Goal: Task Accomplishment & Management: Manage account settings

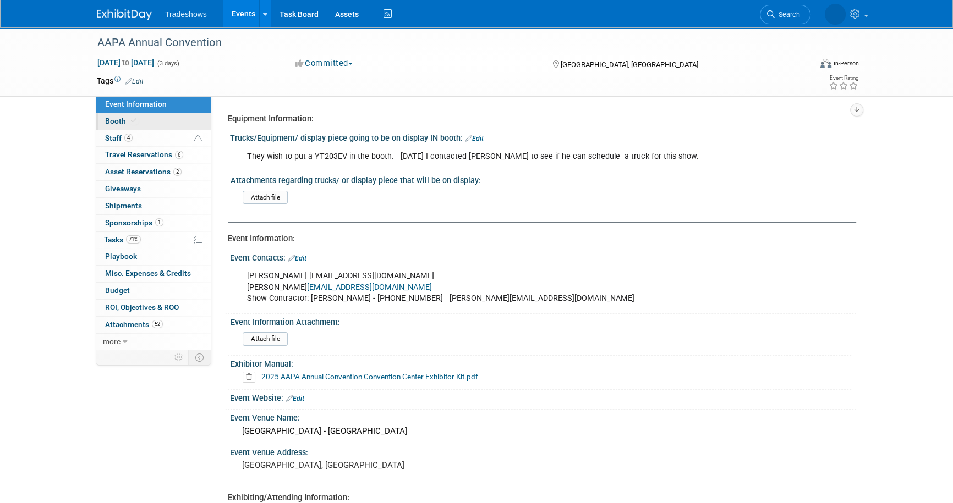
click at [164, 116] on link "Booth" at bounding box center [153, 121] width 114 height 17
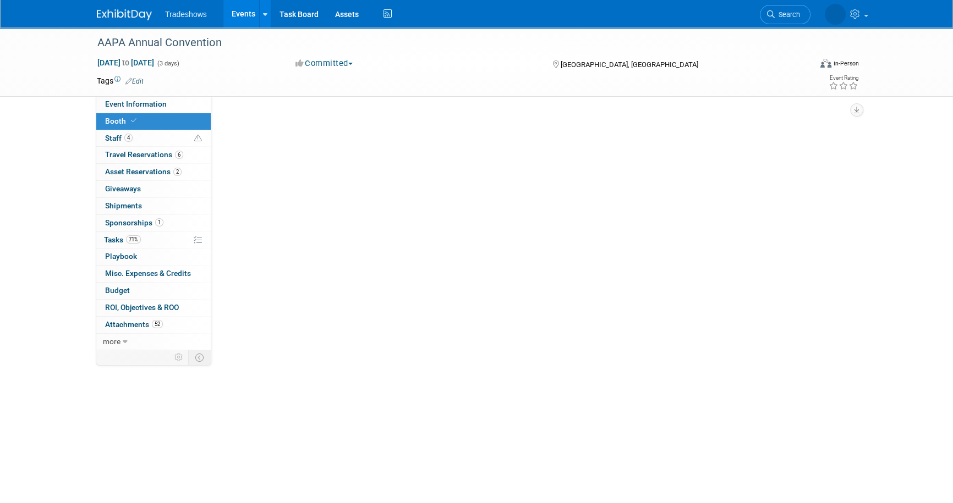
select select "Certificate of insurance sent"
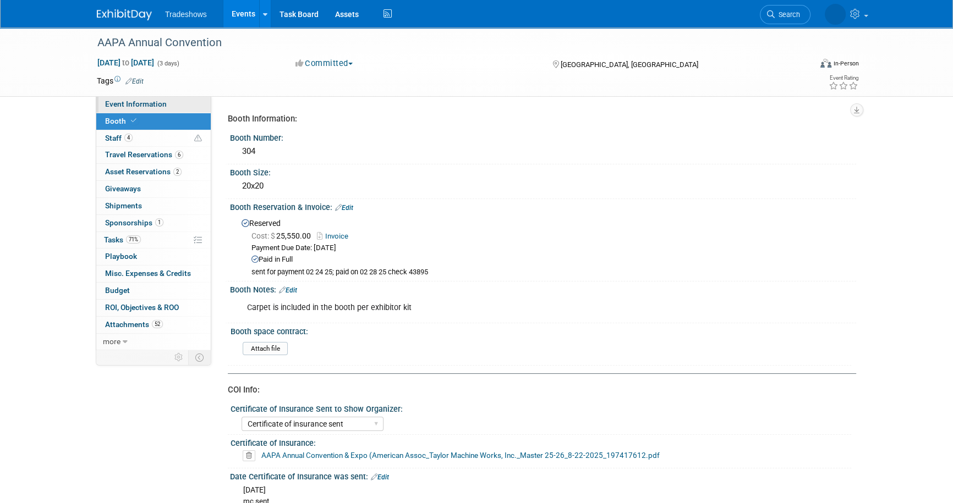
click at [168, 102] on link "Event Information" at bounding box center [153, 104] width 114 height 17
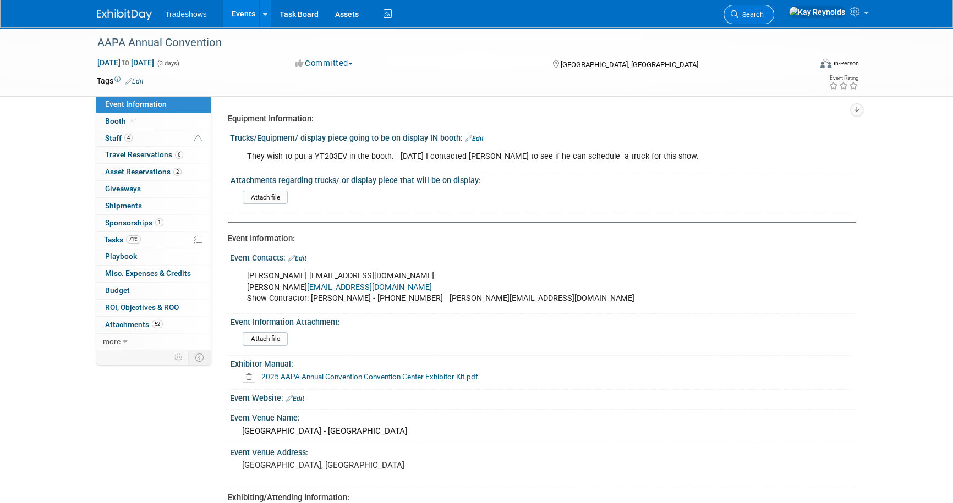
click at [764, 11] on span "Search" at bounding box center [750, 14] width 25 height 8
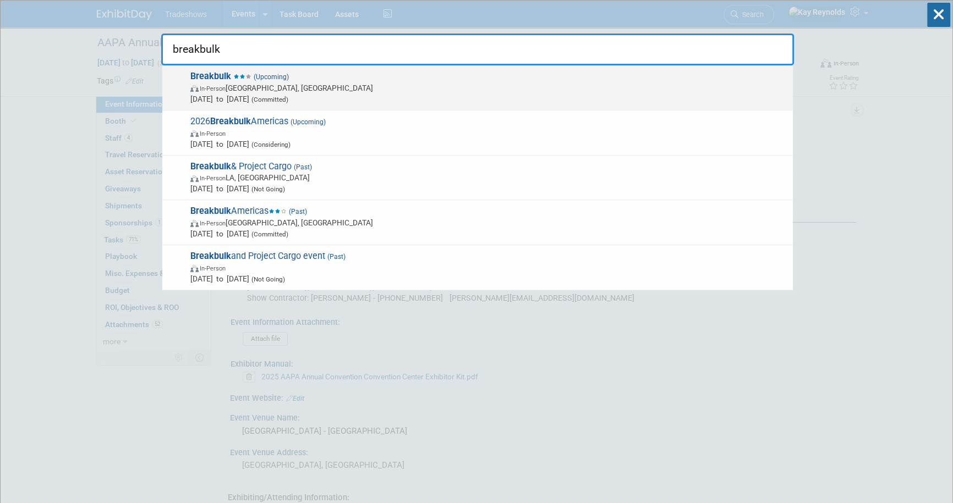
type input "breakbulk"
click at [207, 81] on strong "Breakbulk" at bounding box center [210, 76] width 41 height 10
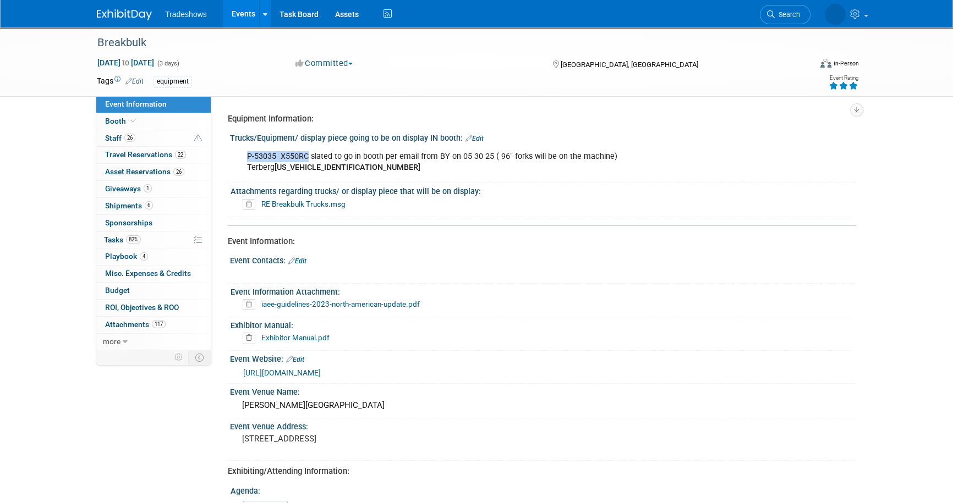
drag, startPoint x: 245, startPoint y: 158, endPoint x: 308, endPoint y: 157, distance: 63.3
click at [308, 157] on div "P-53035 X550RC slated to go in booth per email from BY on 05 30 25 ( 96" forks …" at bounding box center [487, 162] width 496 height 33
copy div "P-53035 X550RC"
drag, startPoint x: 362, startPoint y: 167, endPoint x: 275, endPoint y: 171, distance: 87.5
click at [275, 171] on div "P-53035 X550RC slated to go in booth per email from BY on 05 30 25 ( 96" forks …" at bounding box center [487, 162] width 496 height 33
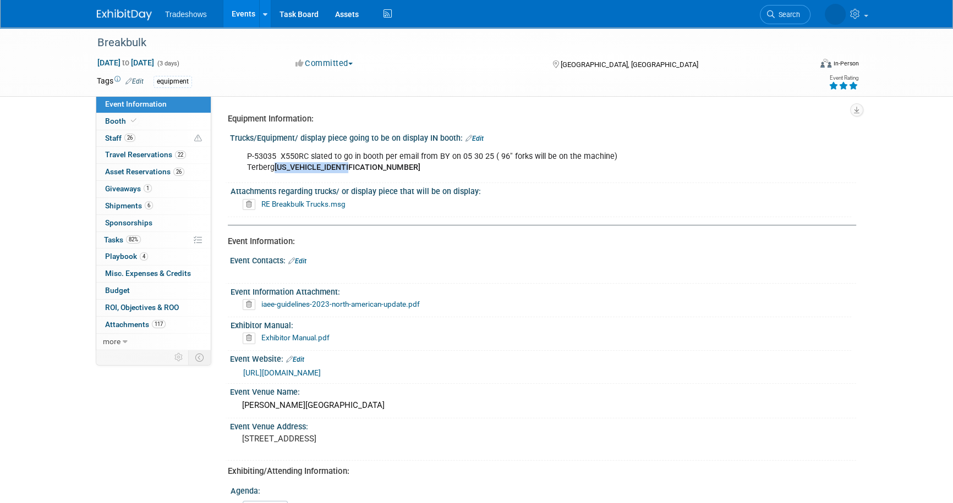
copy b "[US_VEHICLE_IDENTIFICATION_NUMBER]"
click at [169, 206] on link "6 Shipments 6" at bounding box center [153, 206] width 114 height 17
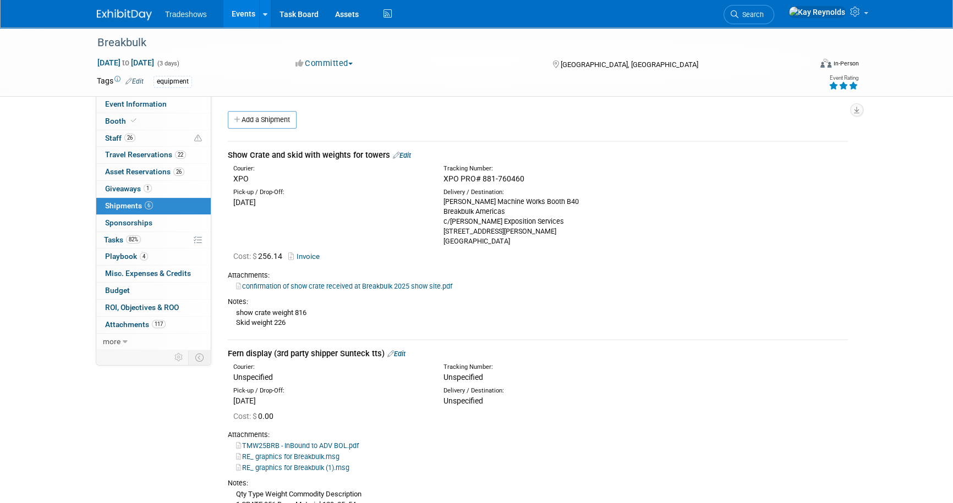
click at [145, 205] on span "6" at bounding box center [149, 205] width 8 height 8
click at [176, 205] on link "6 Shipments 6" at bounding box center [153, 206] width 114 height 17
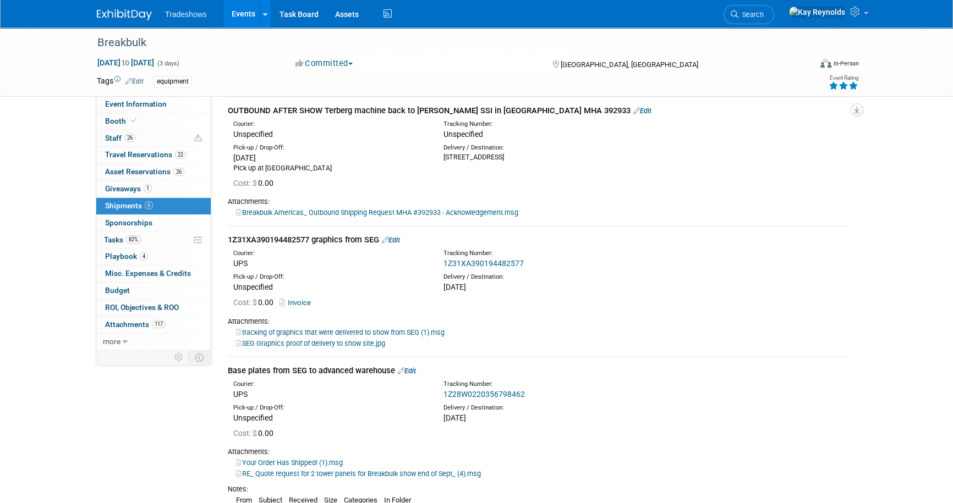
scroll to position [650, 0]
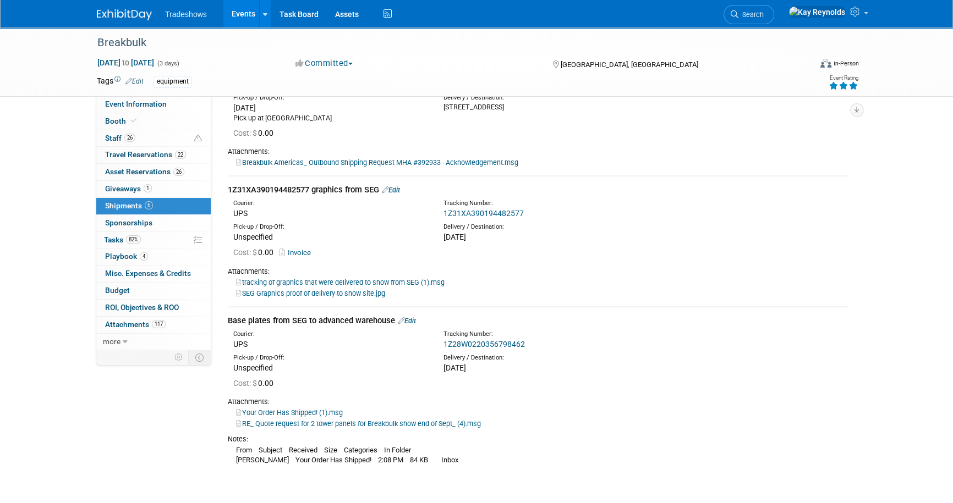
click at [410, 317] on link "Edit" at bounding box center [407, 321] width 18 height 8
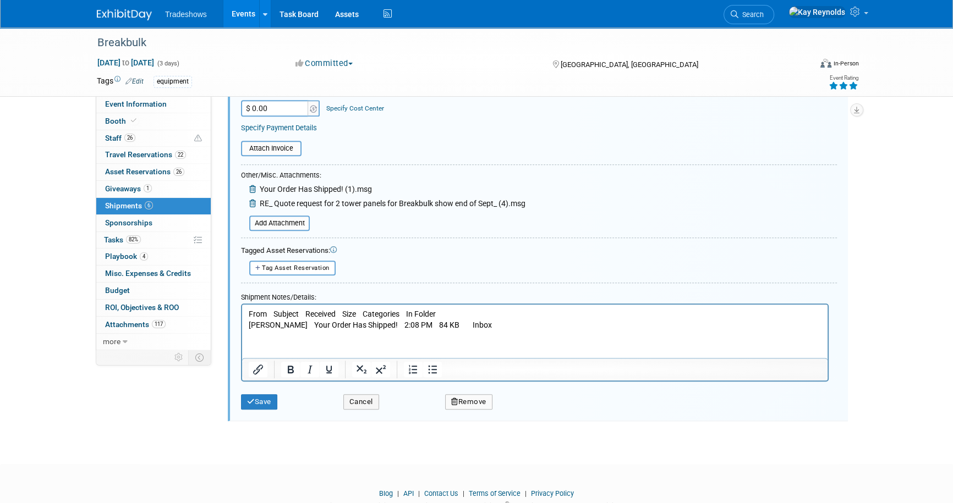
scroll to position [995, 0]
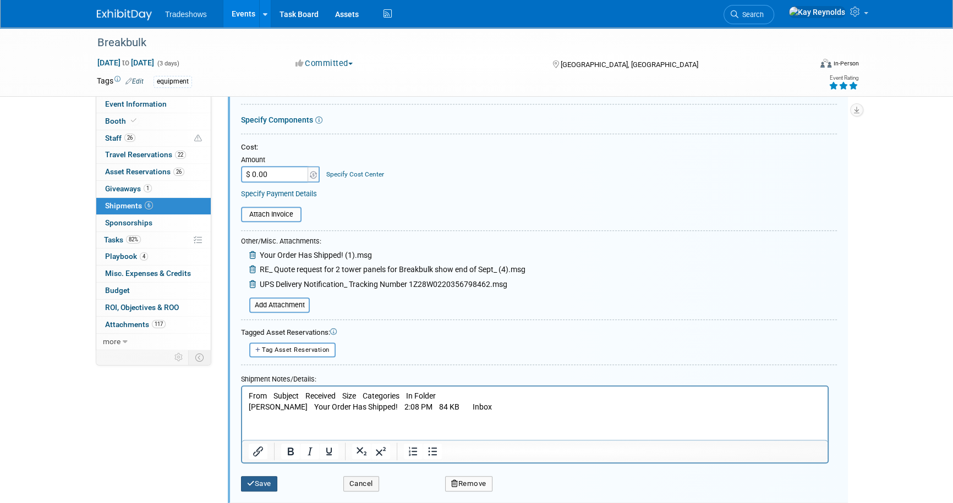
click at [257, 482] on button "Save" at bounding box center [259, 483] width 36 height 15
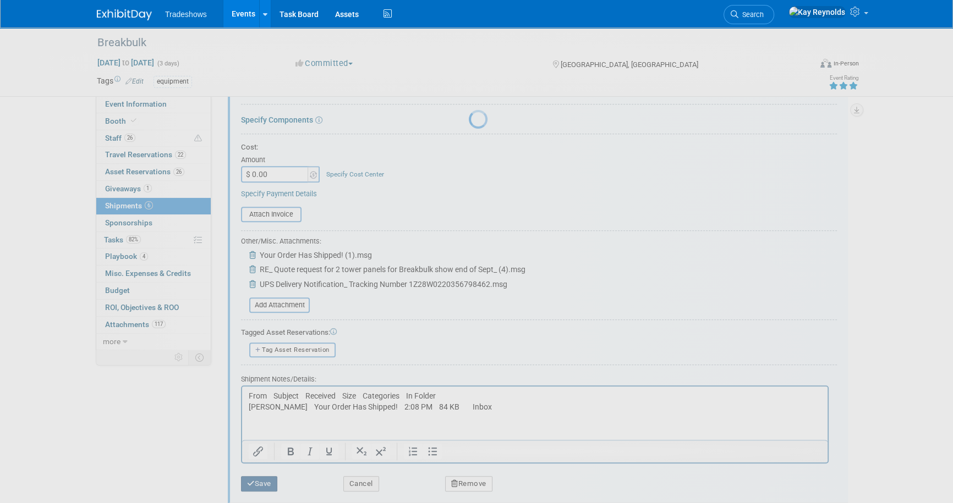
scroll to position [751, 0]
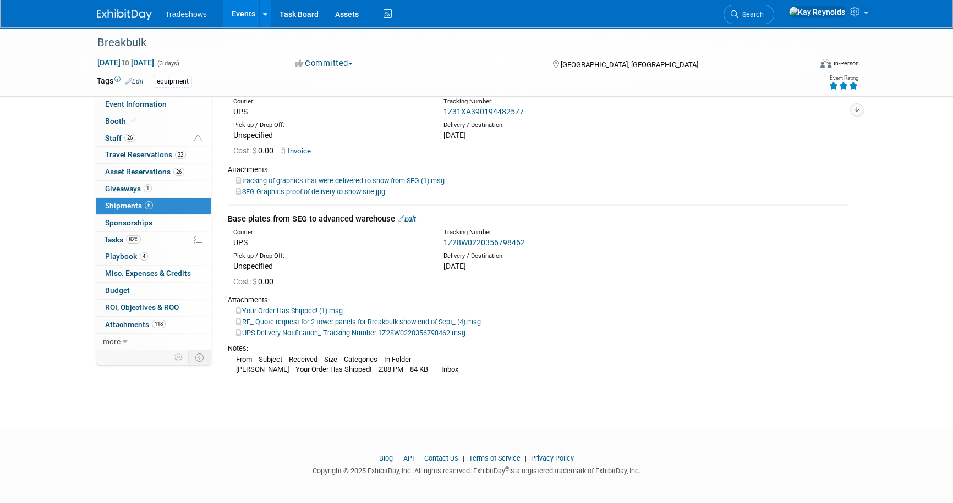
click at [199, 13] on span "Tradeshows" at bounding box center [186, 14] width 42 height 9
click at [240, 16] on link "Events" at bounding box center [243, 14] width 40 height 28
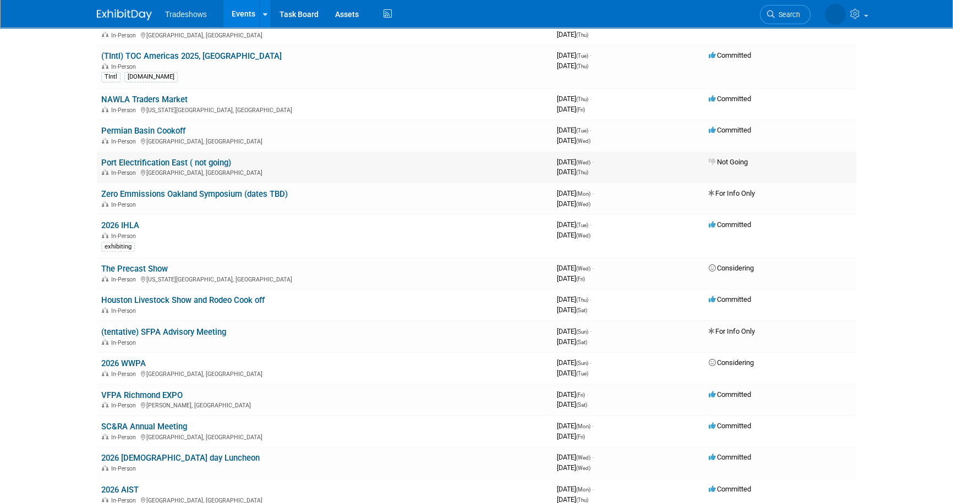
scroll to position [500, 0]
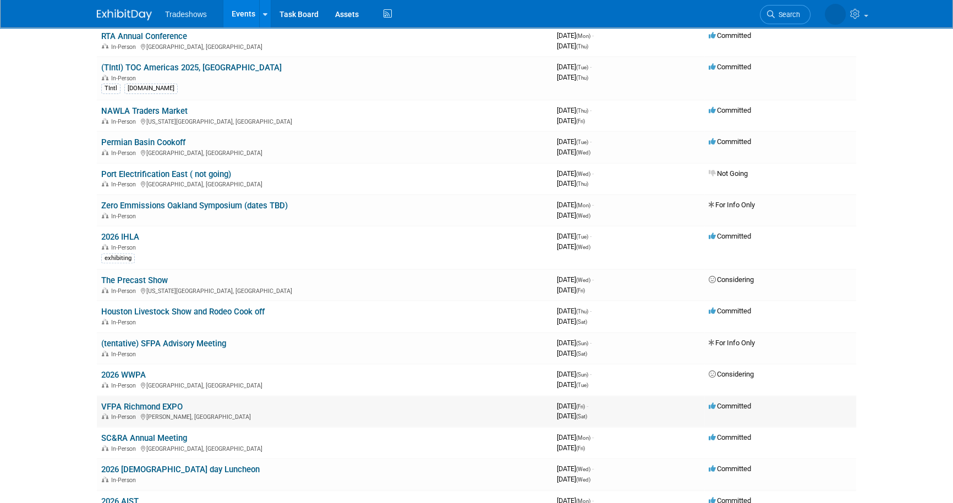
click at [204, 402] on td "VFPA Richmond EXPO In-Person Doswell, VA" at bounding box center [325, 411] width 456 height 31
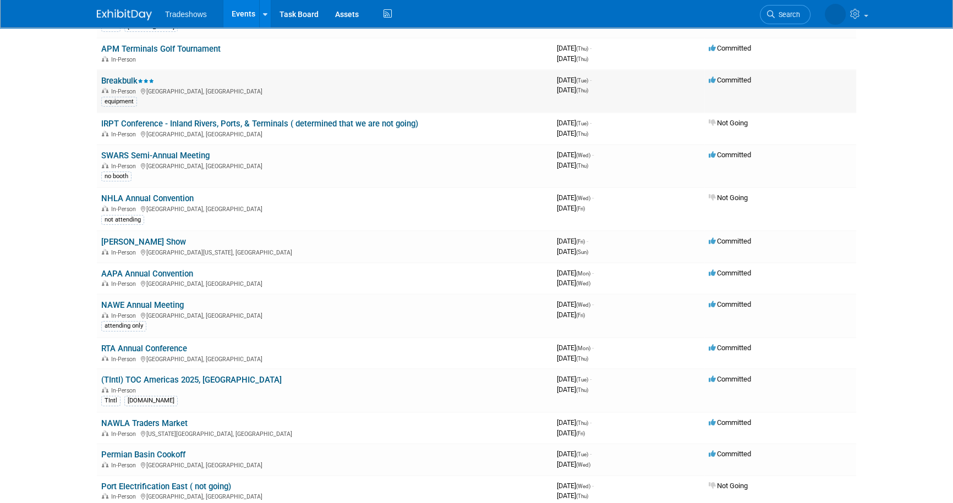
scroll to position [0, 0]
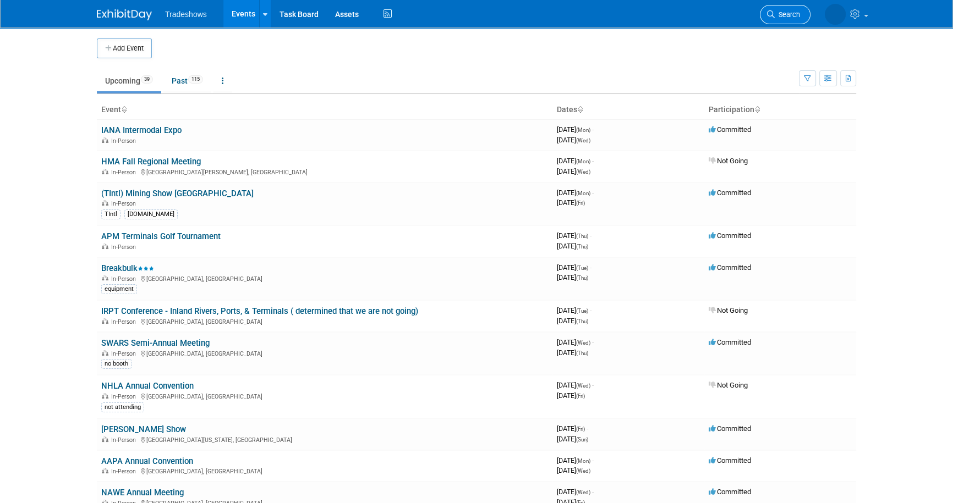
click at [782, 15] on span "Search" at bounding box center [787, 14] width 25 height 8
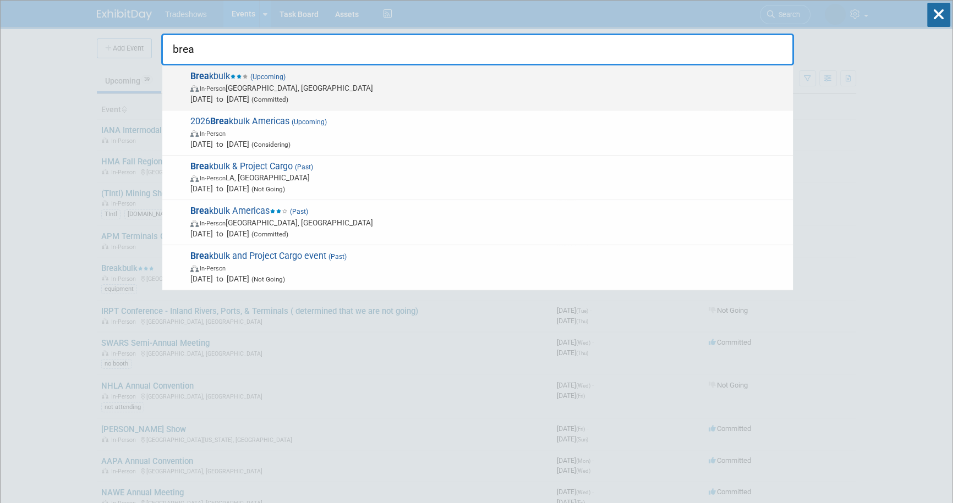
type input "brea"
click at [218, 75] on span "Brea kbulk (Upcoming) In-Person Houston, TX Sep 30, 2025 to Oct 2, 2025 (Commit…" at bounding box center [487, 88] width 600 height 34
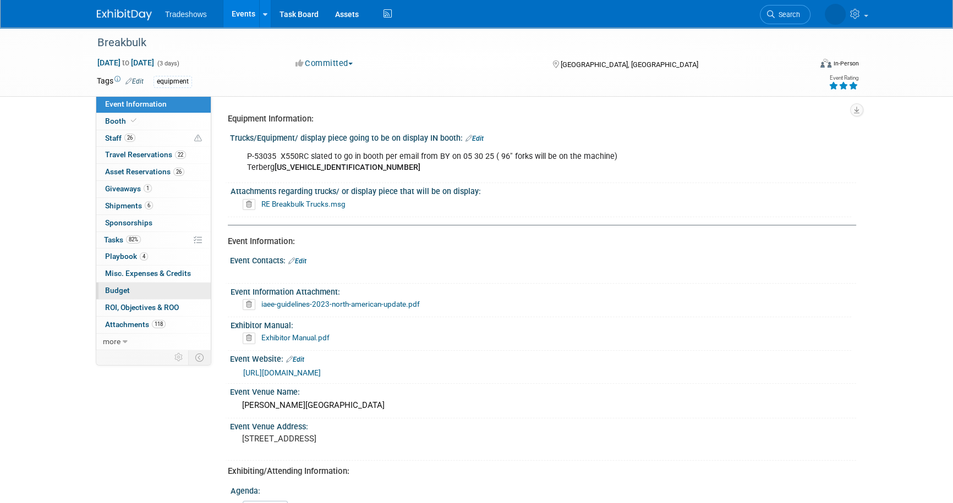
click at [153, 293] on link "Budget" at bounding box center [153, 291] width 114 height 17
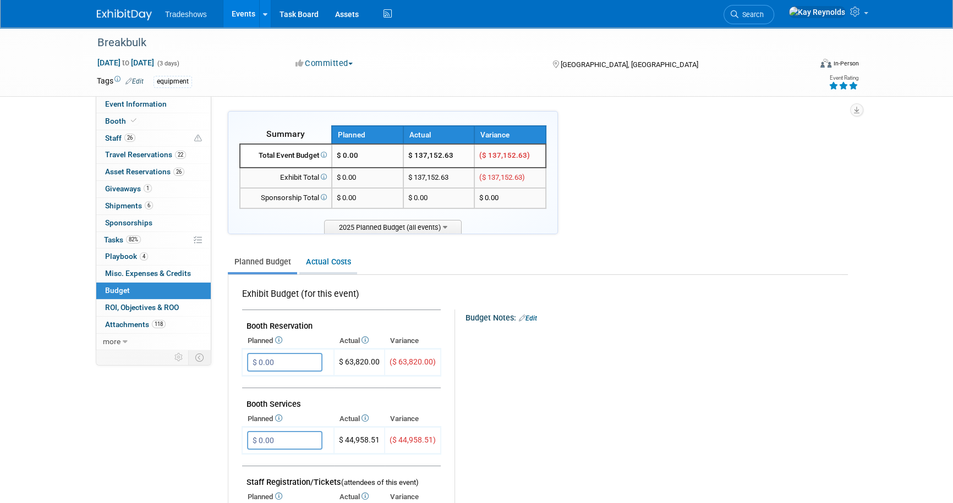
click at [315, 258] on link "Actual Costs" at bounding box center [328, 262] width 58 height 20
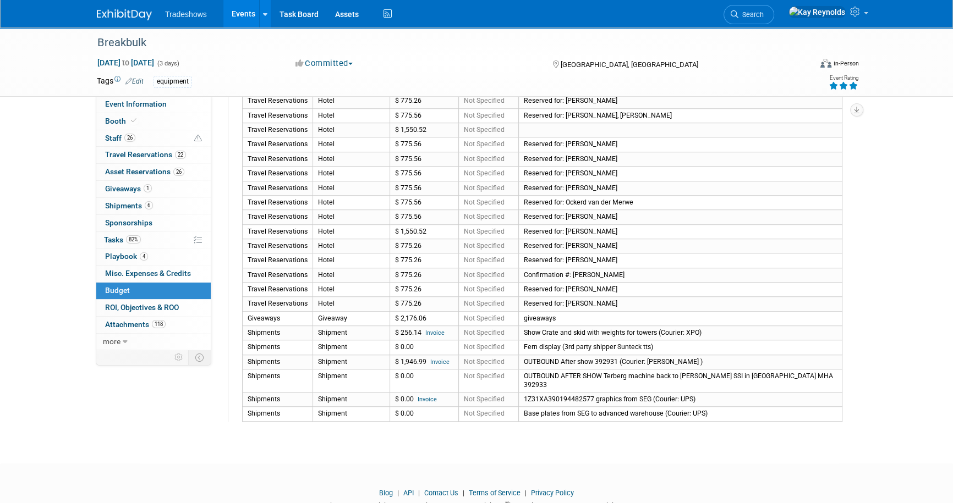
scroll to position [979, 0]
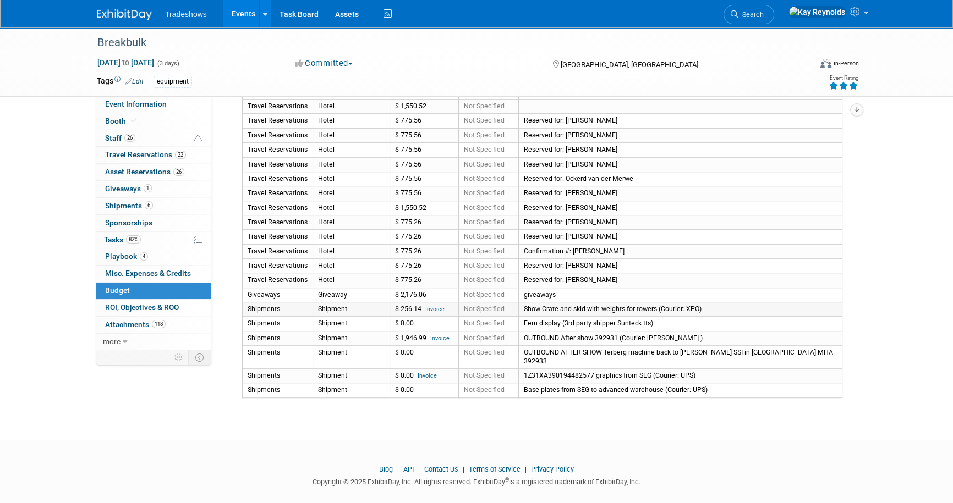
click at [427, 306] on link "Invoice" at bounding box center [434, 309] width 19 height 7
click at [424, 372] on link "Invoice" at bounding box center [427, 375] width 19 height 7
click at [152, 204] on link "6 Shipments 6" at bounding box center [153, 206] width 114 height 17
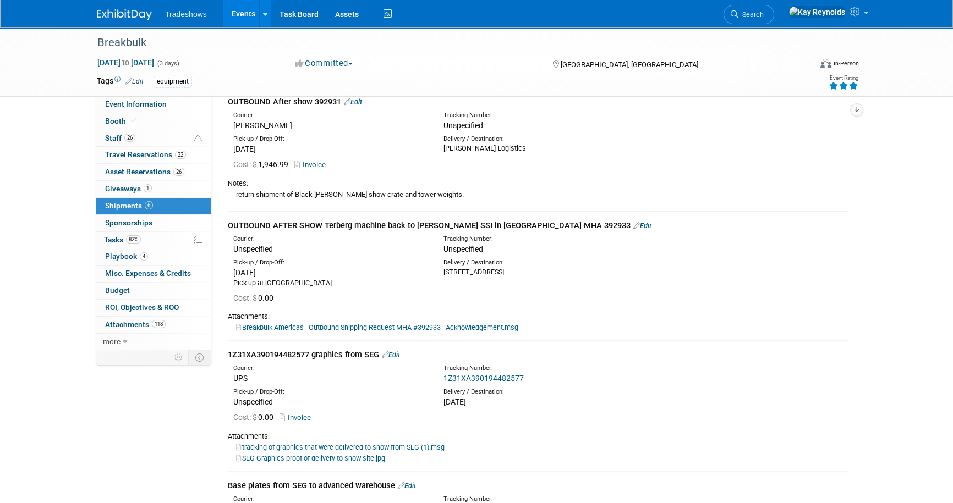
scroll to position [551, 0]
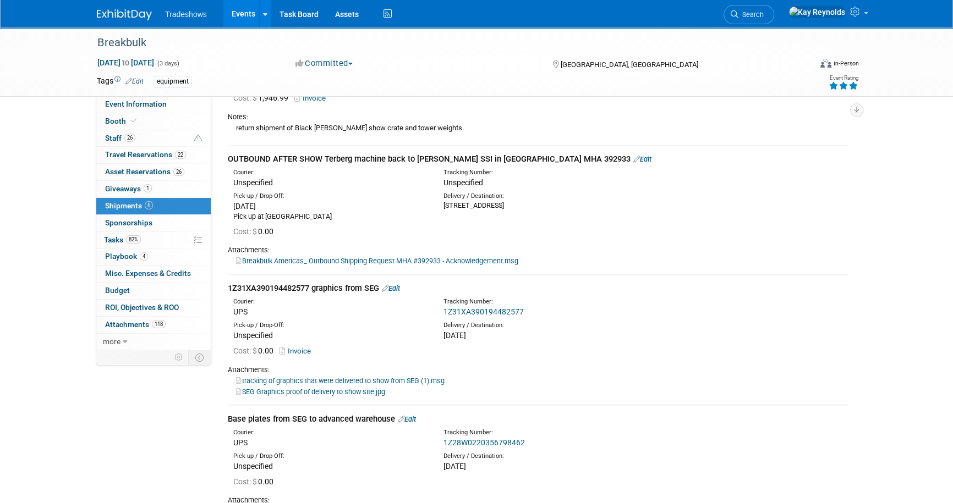
click at [399, 286] on link "Edit" at bounding box center [391, 288] width 18 height 8
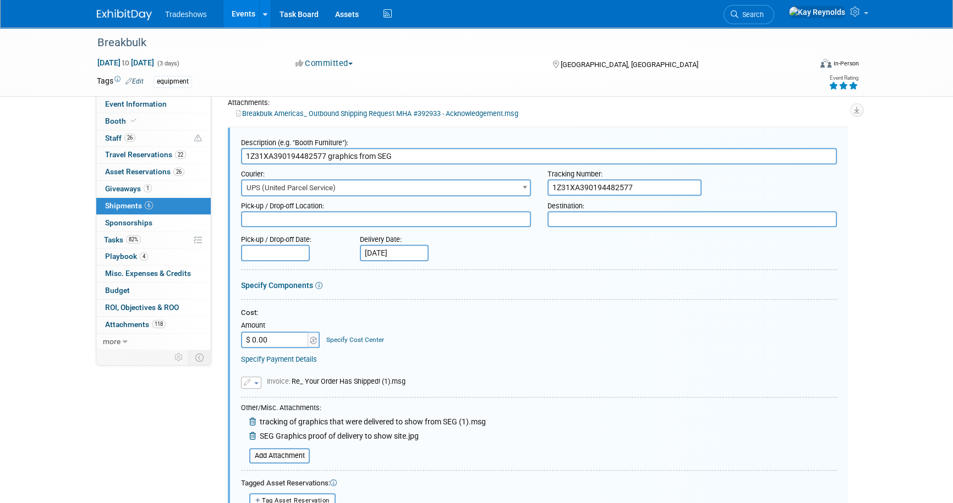
scroll to position [649, 0]
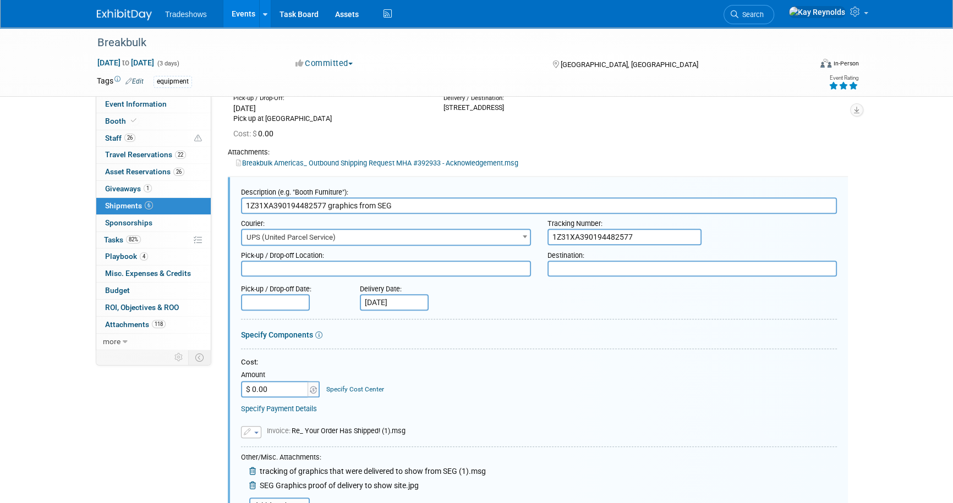
click at [254, 428] on button "button" at bounding box center [251, 432] width 20 height 12
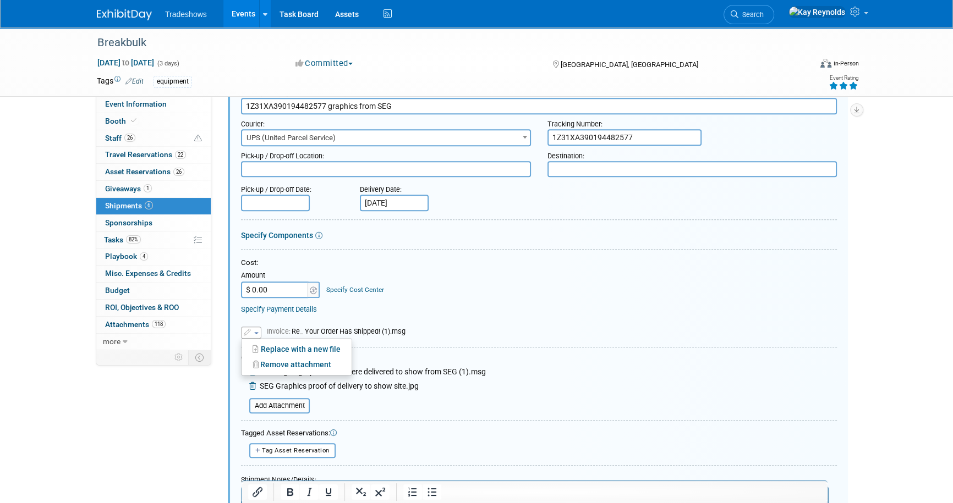
scroll to position [799, 0]
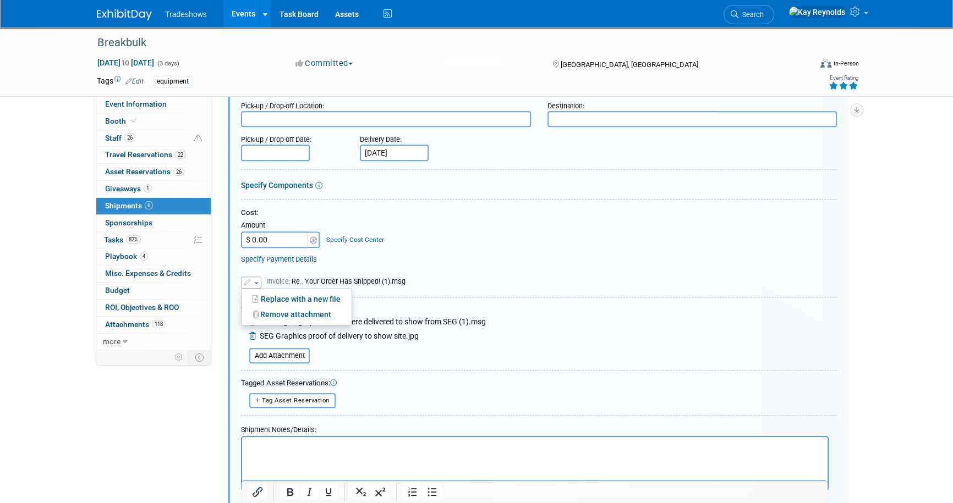
click at [467, 271] on div "Replace with a new file Remove attachment Invoice:" at bounding box center [539, 277] width 596 height 24
click at [311, 277] on span "Invoice: Re_ Your Order Has Shipped! (1).msg" at bounding box center [336, 281] width 139 height 8
click at [397, 277] on span "Invoice: Re_ Your Order Has Shipped! (1).msg" at bounding box center [336, 281] width 139 height 8
click at [255, 282] on span "button" at bounding box center [256, 283] width 4 height 2
click at [265, 314] on link "Remove attachment" at bounding box center [297, 314] width 110 height 15
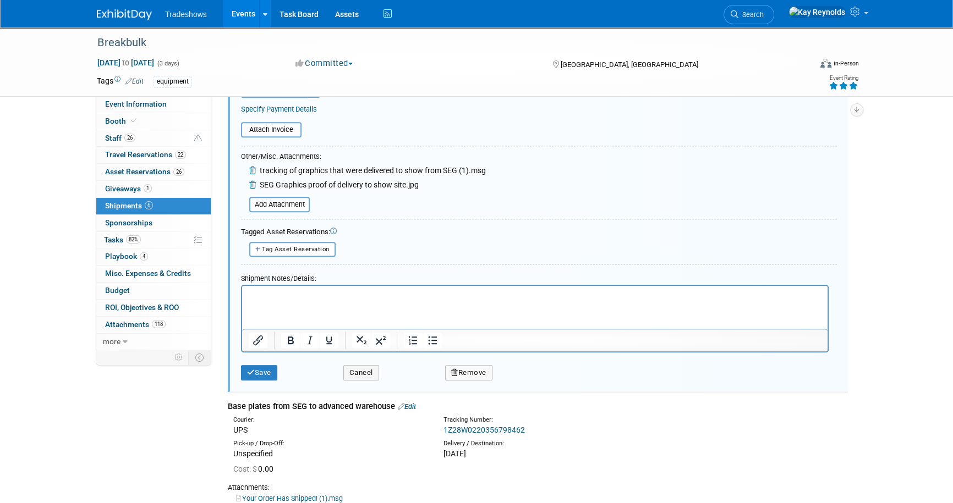
scroll to position [999, 0]
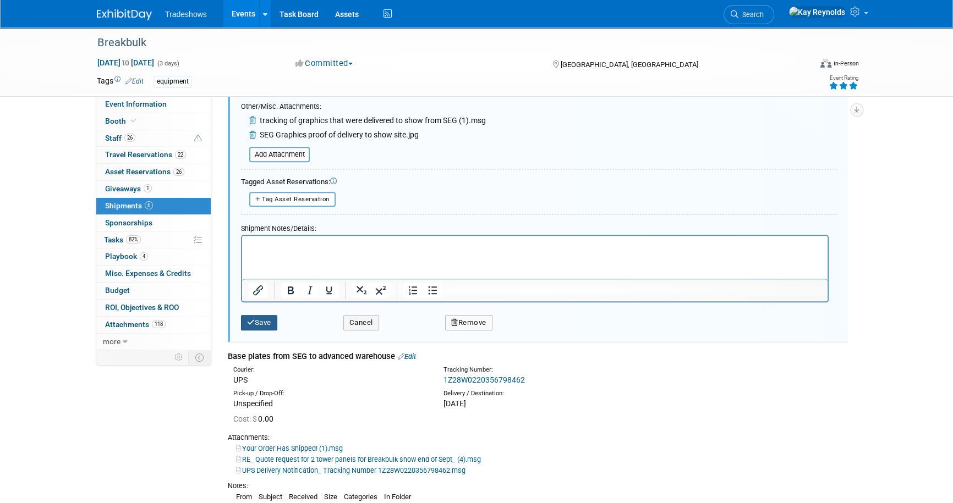
click at [261, 317] on button "Save" at bounding box center [259, 322] width 36 height 15
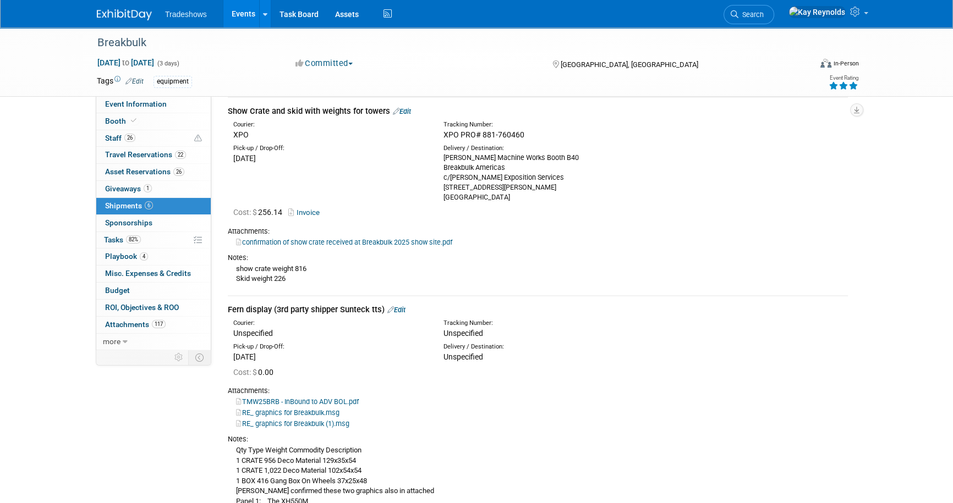
scroll to position [0, 0]
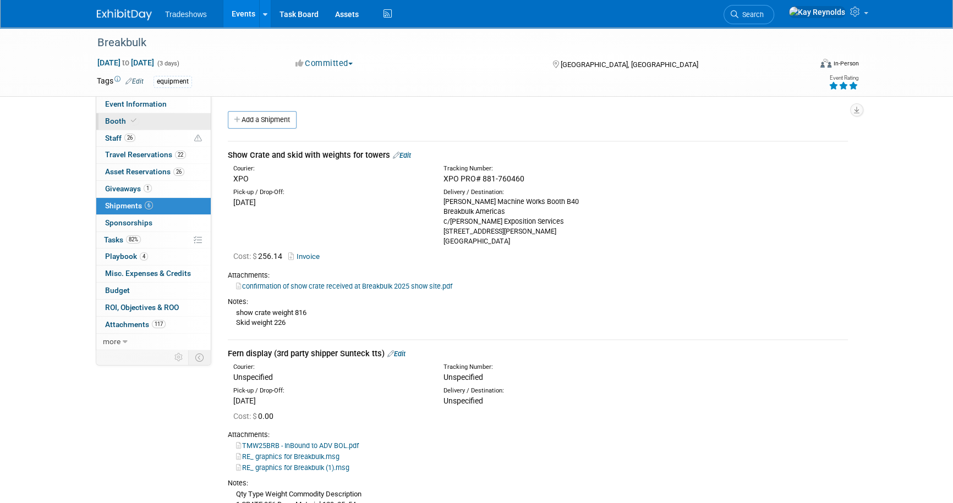
click at [168, 118] on link "Booth" at bounding box center [153, 121] width 114 height 17
select select "Certificate of insurance not needed"
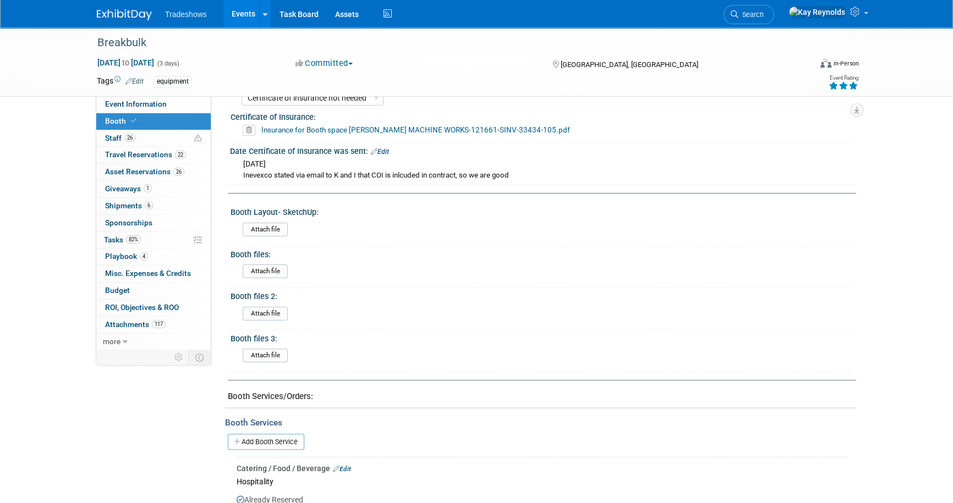
scroll to position [150, 0]
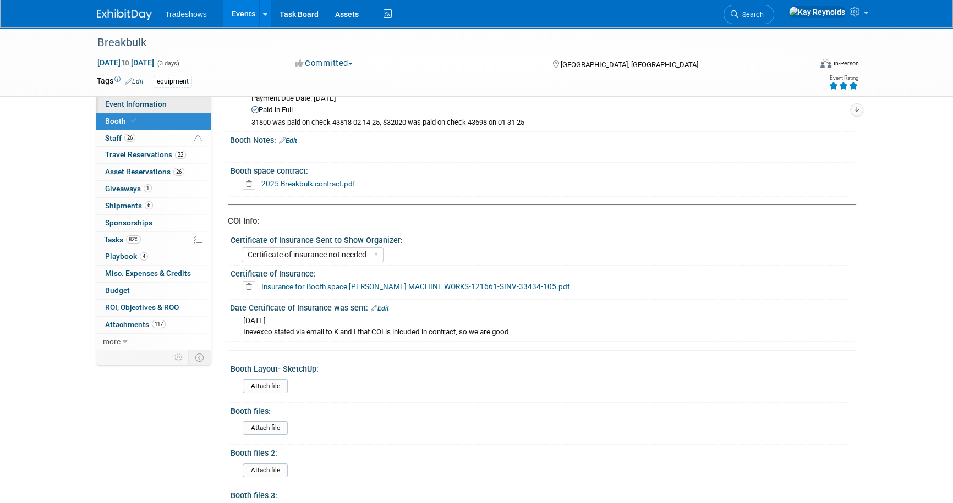
click at [173, 103] on link "Event Information" at bounding box center [153, 104] width 114 height 17
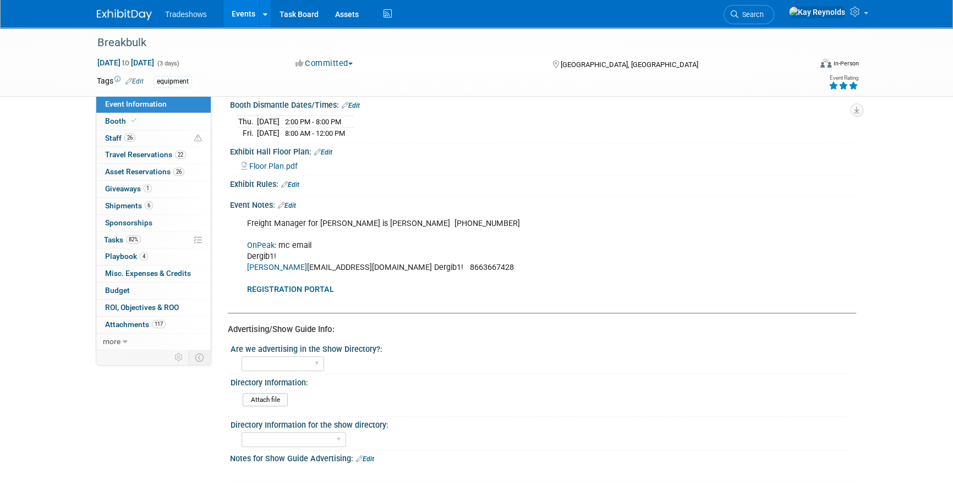
scroll to position [600, 0]
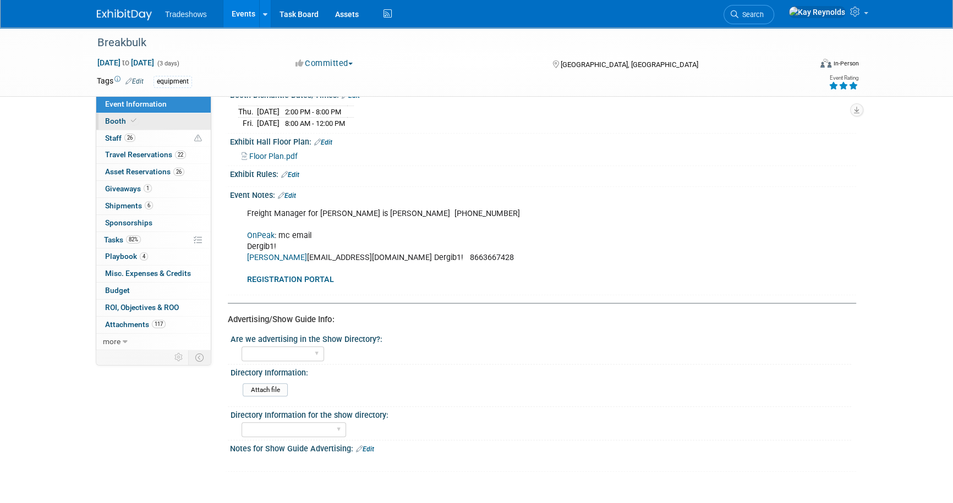
click at [167, 116] on link "Booth" at bounding box center [153, 121] width 114 height 17
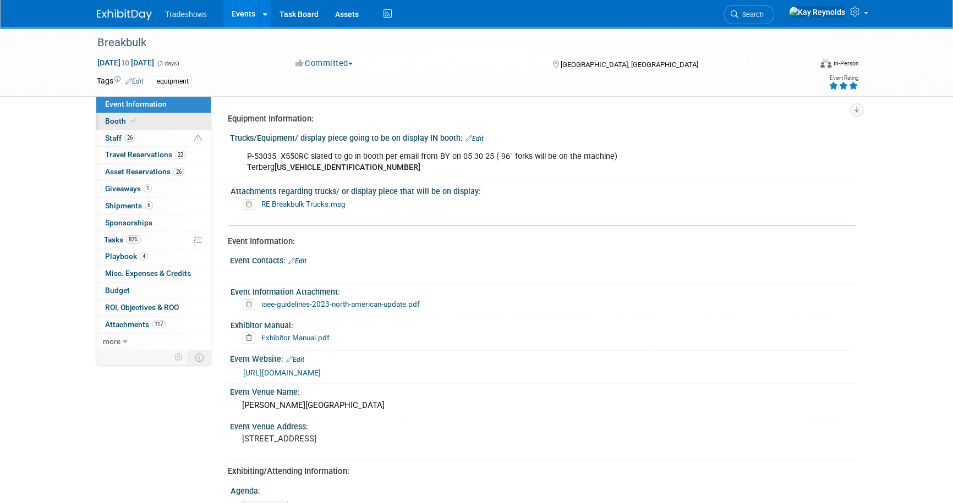
select select "Certificate of insurance not needed"
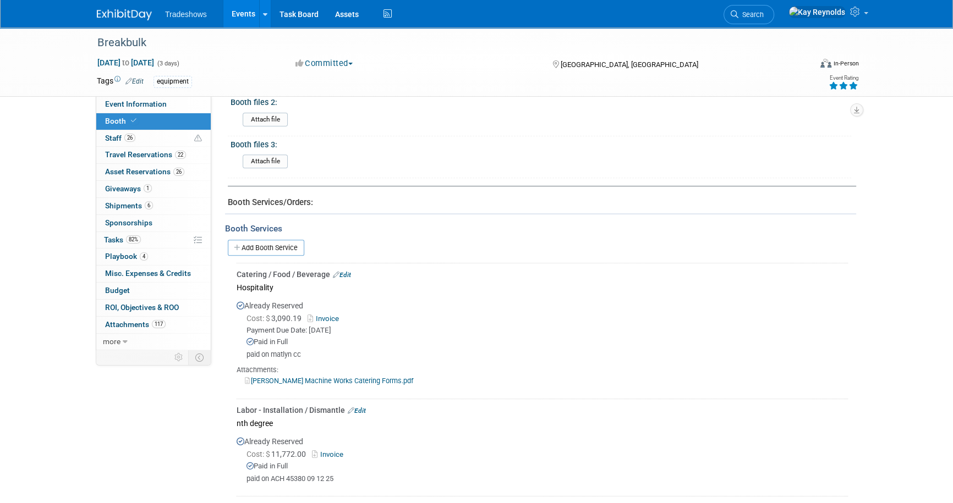
scroll to position [500, 0]
click at [256, 247] on link "Add Booth Service" at bounding box center [266, 248] width 76 height 16
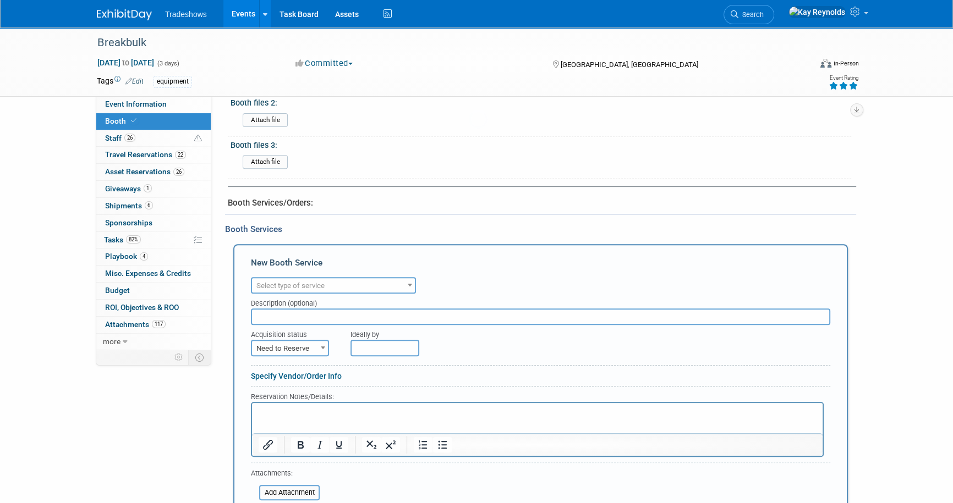
scroll to position [0, 0]
click at [275, 284] on span "Select type of service" at bounding box center [290, 286] width 68 height 8
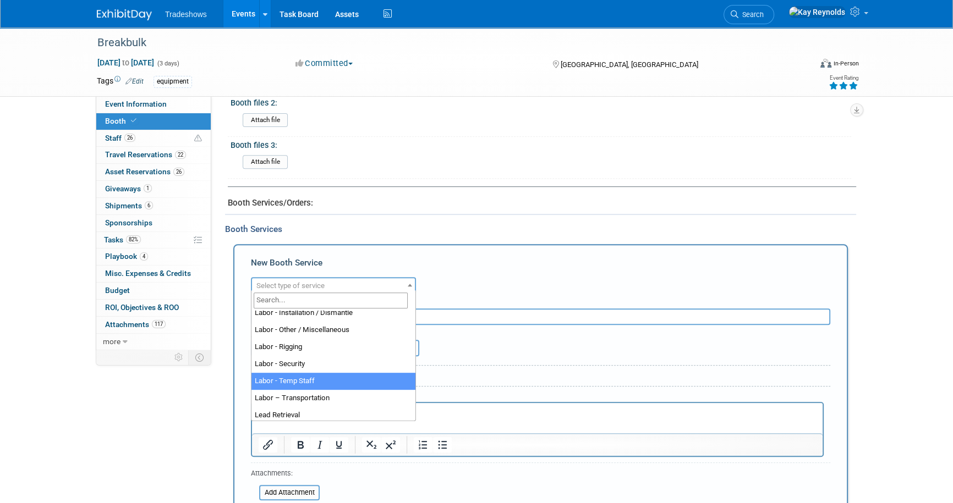
scroll to position [200, 0]
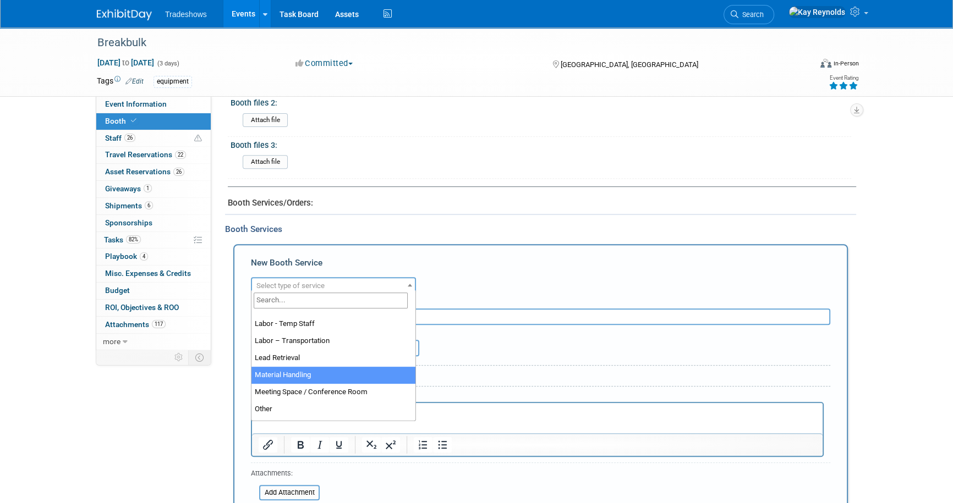
select select "10"
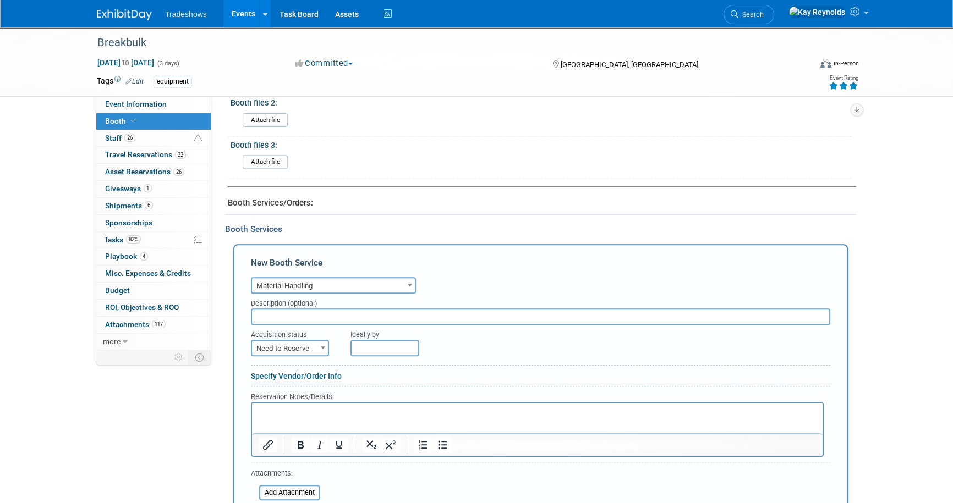
click at [321, 279] on span "Material Handling" at bounding box center [333, 285] width 163 height 15
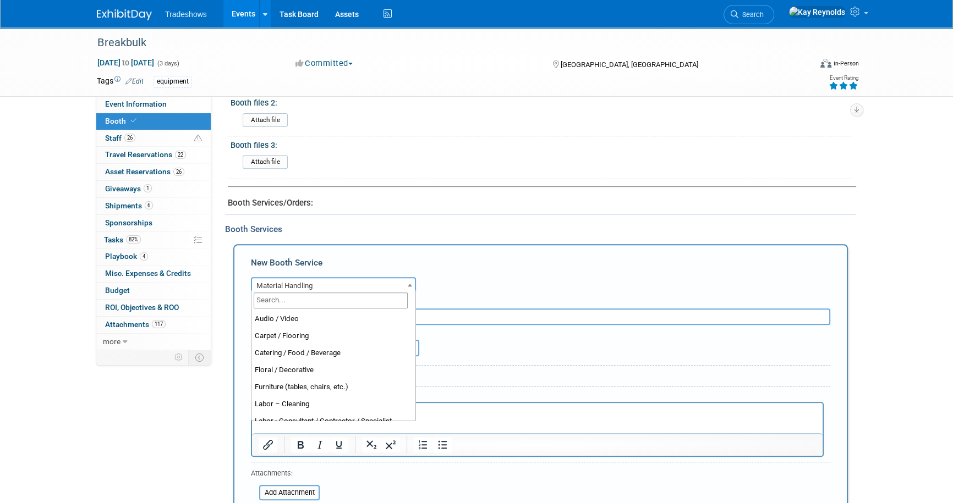
scroll to position [238, 0]
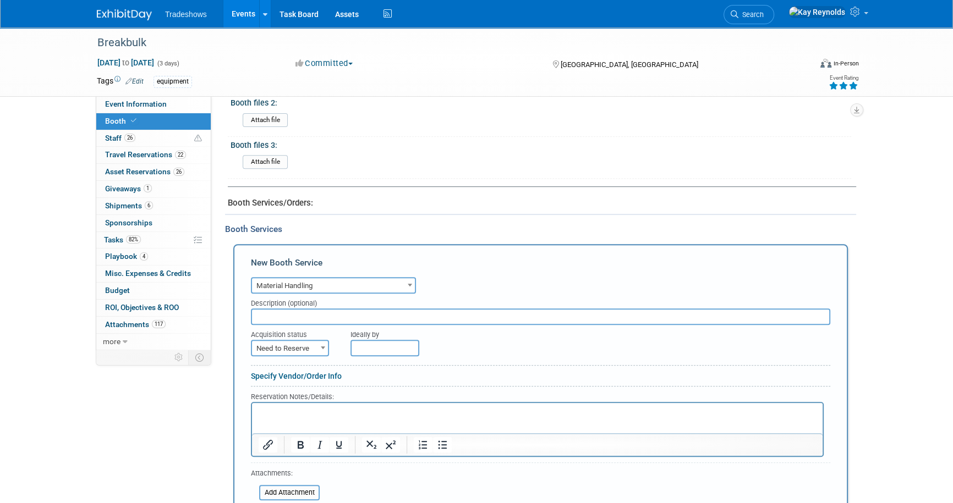
click at [450, 325] on div "Ideally by" at bounding box center [565, 332] width 430 height 15
click at [293, 314] on input "text" at bounding box center [540, 317] width 579 height 17
click at [373, 310] on input "Material Handling Inbound from" at bounding box center [540, 317] width 579 height 17
drag, startPoint x: 372, startPoint y: 310, endPoint x: 355, endPoint y: 310, distance: 17.6
click at [355, 310] on input "Material Handling Inbound from" at bounding box center [540, 317] width 579 height 17
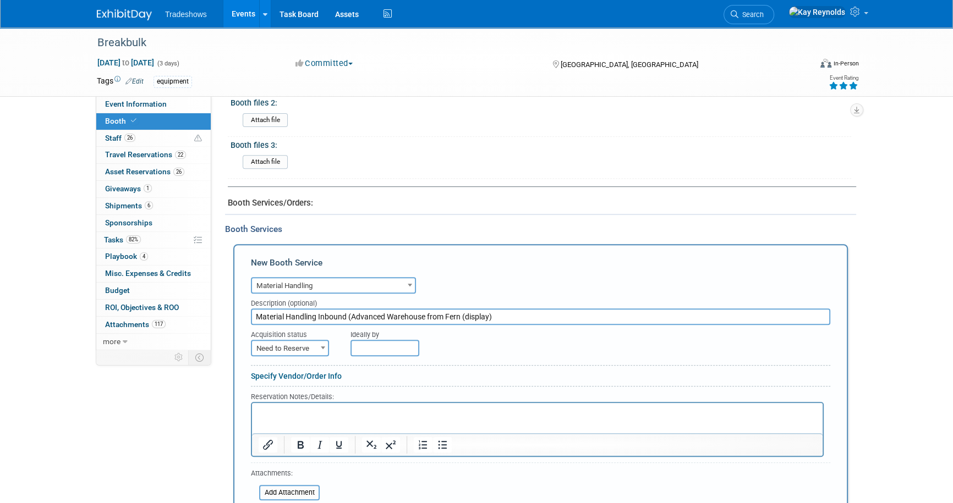
type input "Material Handling Inbound (Advanced Warehouse from Fern (display)"
click at [320, 346] on span at bounding box center [322, 348] width 11 height 14
select select "2"
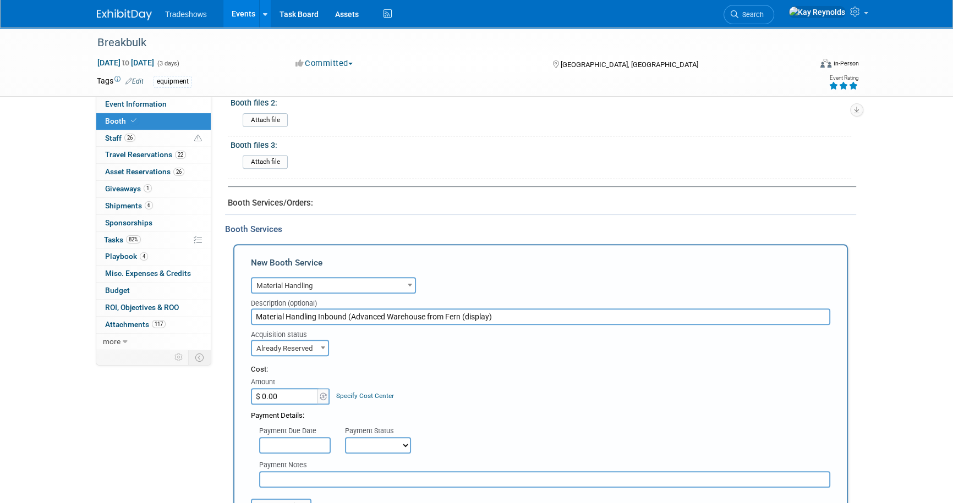
click at [307, 393] on input "$ 0.00" at bounding box center [285, 396] width 69 height 17
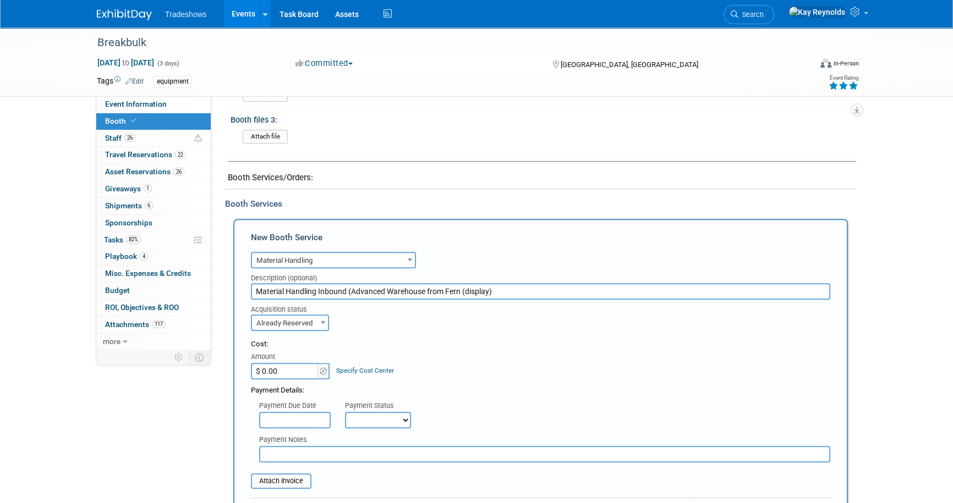
scroll to position [550, 0]
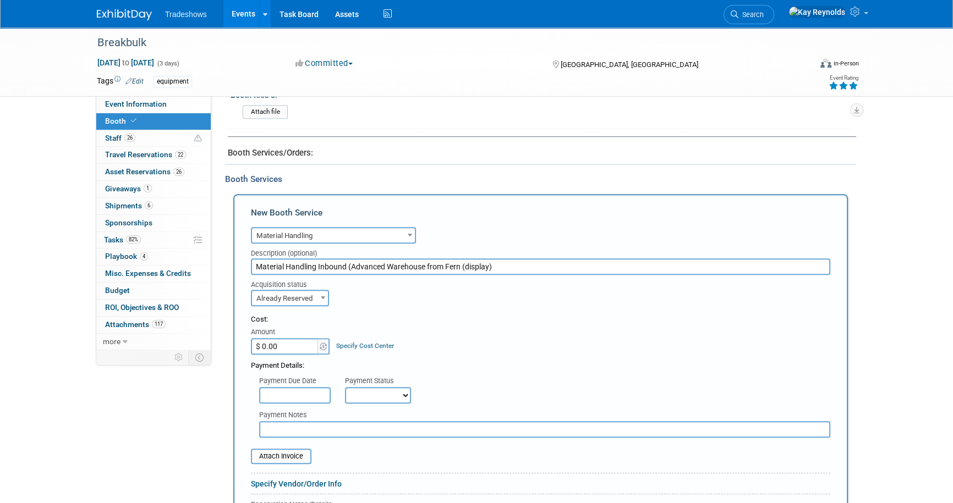
click at [275, 427] on input "text" at bounding box center [544, 429] width 571 height 17
type input "$ 7,084.00"
click at [501, 260] on input "Material Handling Inbound (Advanced Warehouse from Fern (display)" at bounding box center [540, 267] width 579 height 17
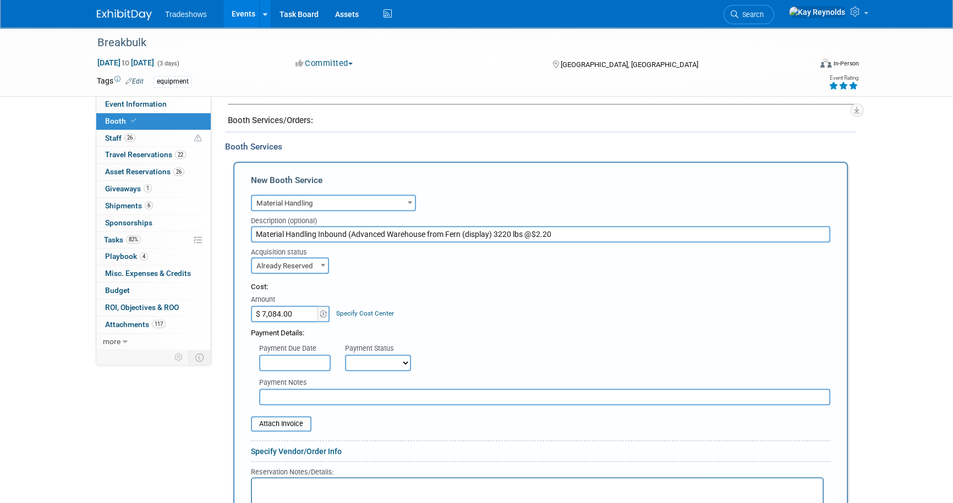
scroll to position [600, 0]
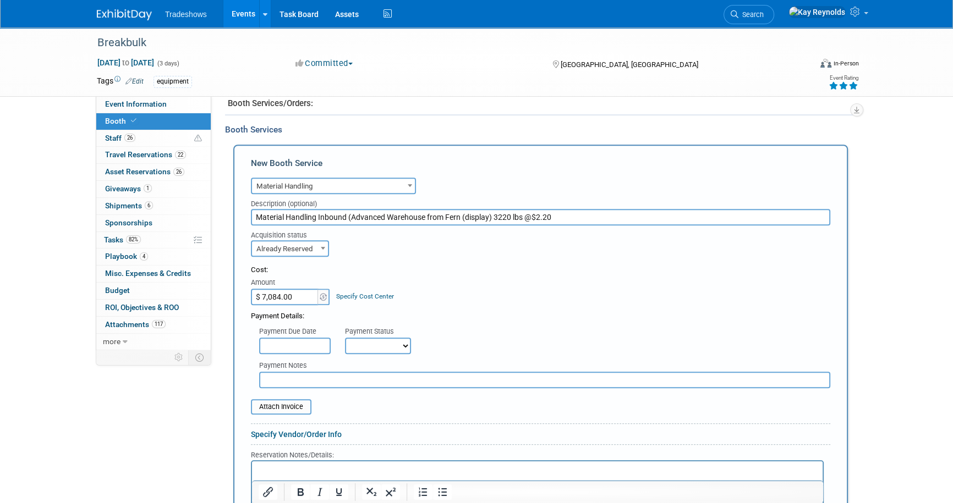
type input "Material Handling Inbound (Advanced Warehouse from Fern (display) 3220 lbs @$2.…"
type input "$"
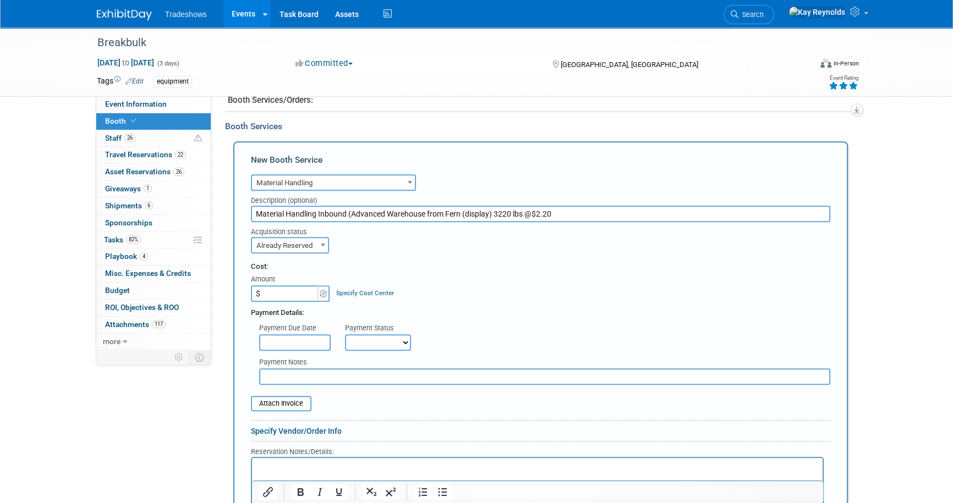
scroll to position [650, 0]
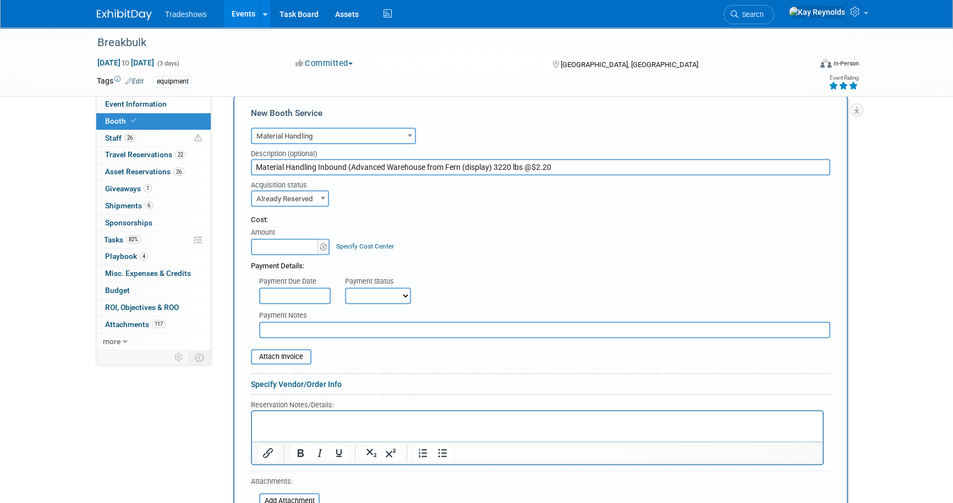
type input "$ 0.00"
click at [583, 164] on input "Material Handling Inbound (Advanced Warehouse from Fern (display) 3220 lbs @$2.…" at bounding box center [540, 167] width 579 height 17
type input "Material Handling Inbound (Advanced Warehouse from Fern (display) 3220 lbs @$2.…"
click at [275, 325] on input "text" at bounding box center [544, 330] width 571 height 17
type input "j"
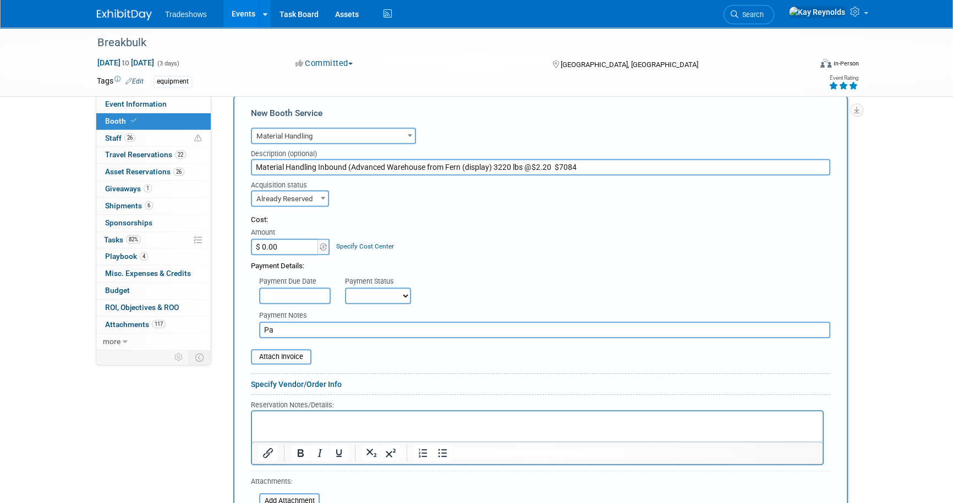
type input "P"
click at [267, 325] on input "text" at bounding box center [544, 330] width 571 height 17
click at [254, 162] on input "Material Handling Inbound (Advanced Warehouse from Fern (display) 3220 lbs @$2.…" at bounding box center [540, 167] width 579 height 17
type input "Material Handling Inbound (Advanced Warehouse from Fern (display) 3220 lbs @$2.…"
click at [282, 242] on input "$ 0.00" at bounding box center [285, 247] width 69 height 17
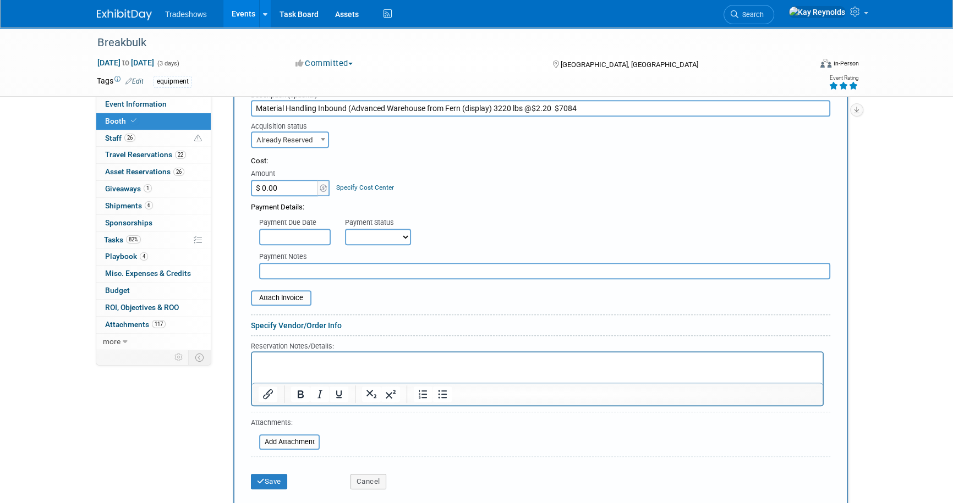
scroll to position [800, 0]
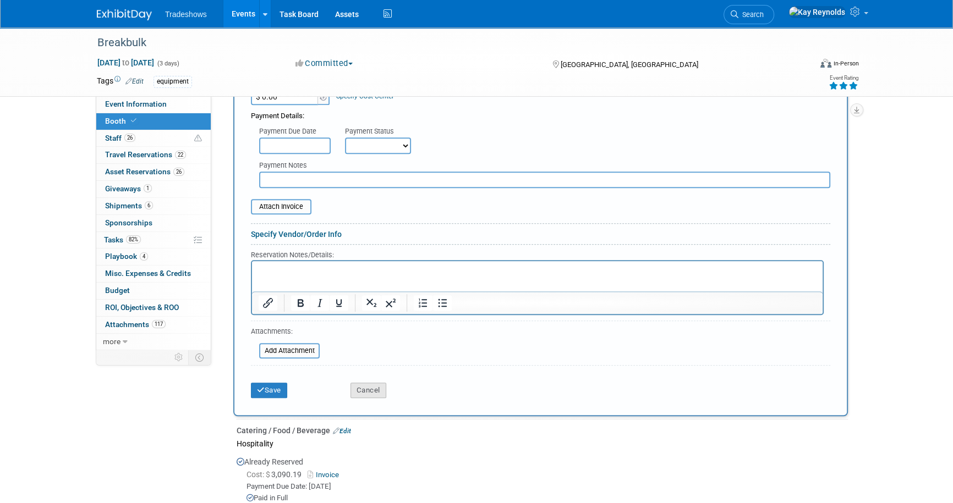
click at [369, 387] on button "Cancel" at bounding box center [368, 390] width 36 height 15
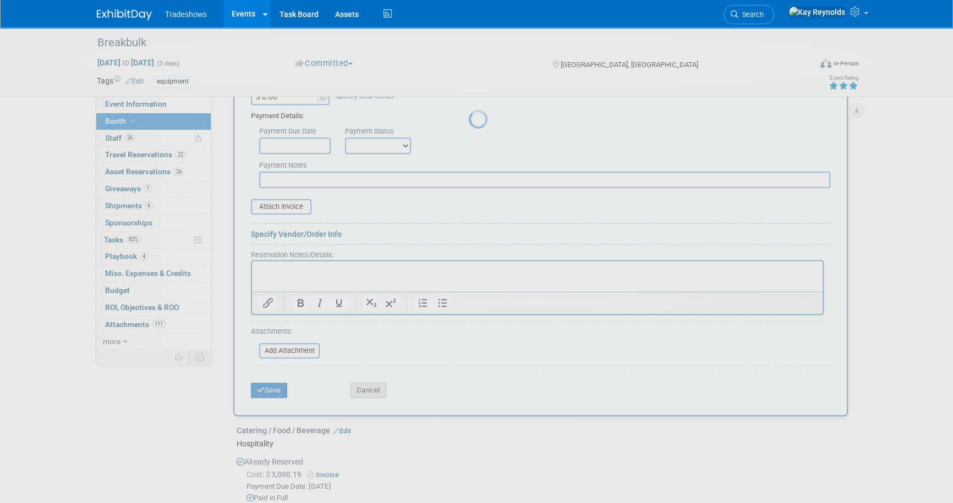
scroll to position [345, 0]
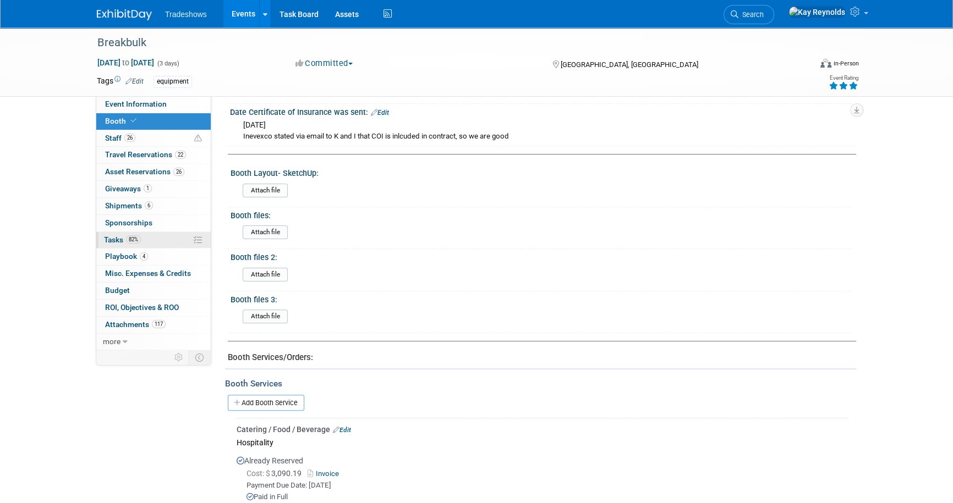
click at [110, 238] on span "Tasks 82%" at bounding box center [122, 239] width 37 height 9
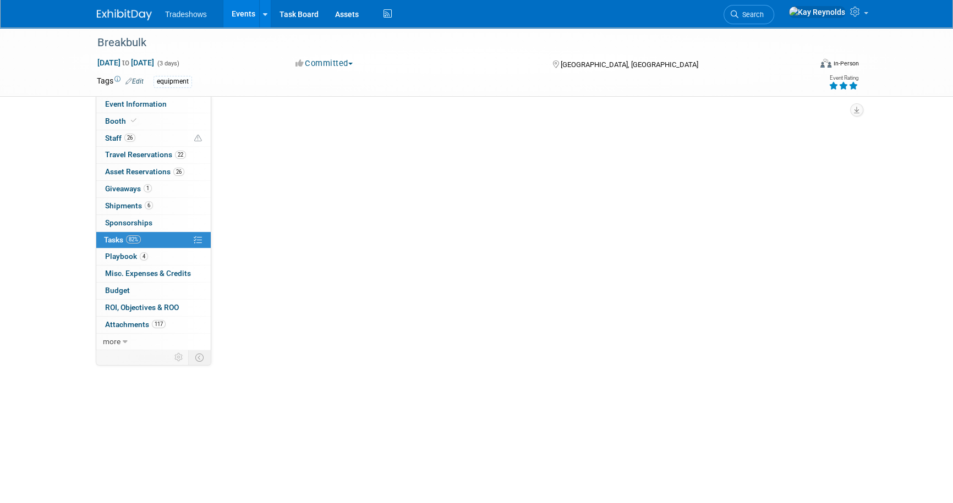
scroll to position [0, 0]
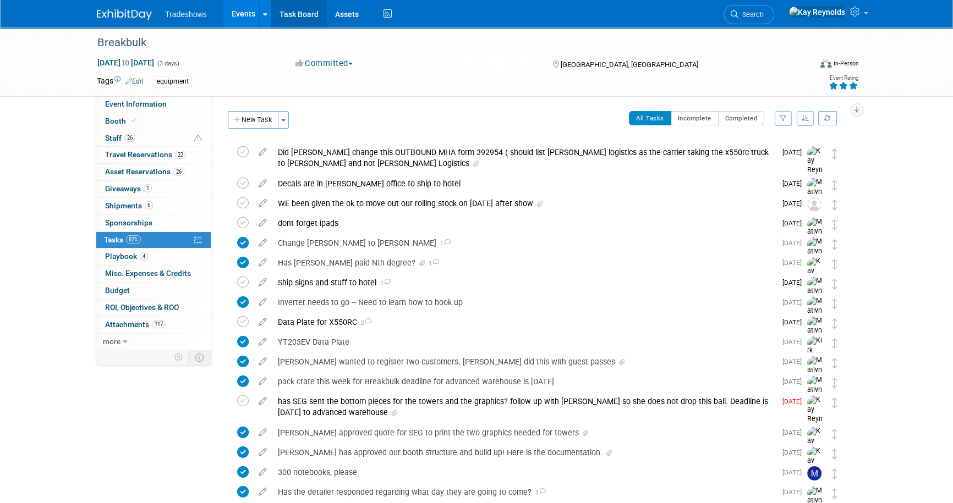
click at [299, 11] on link "Task Board" at bounding box center [299, 14] width 56 height 28
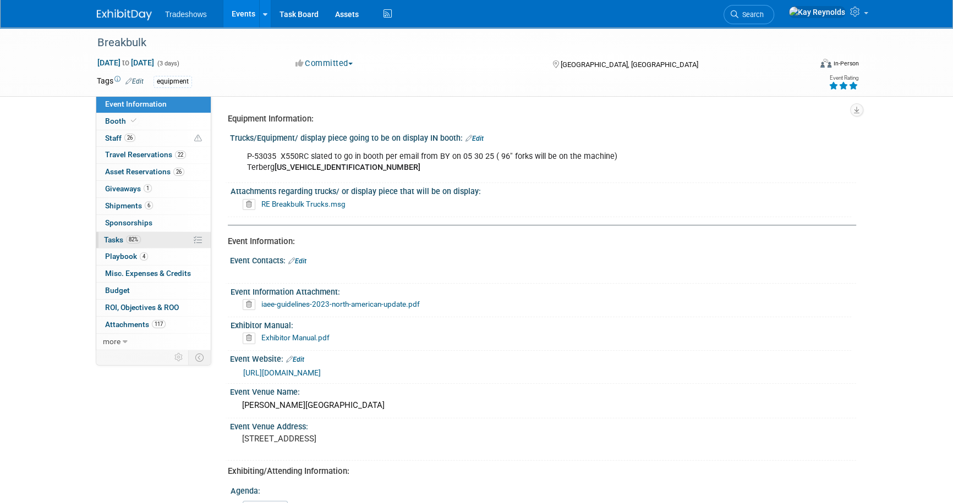
click at [124, 242] on span "Tasks 82%" at bounding box center [122, 239] width 37 height 9
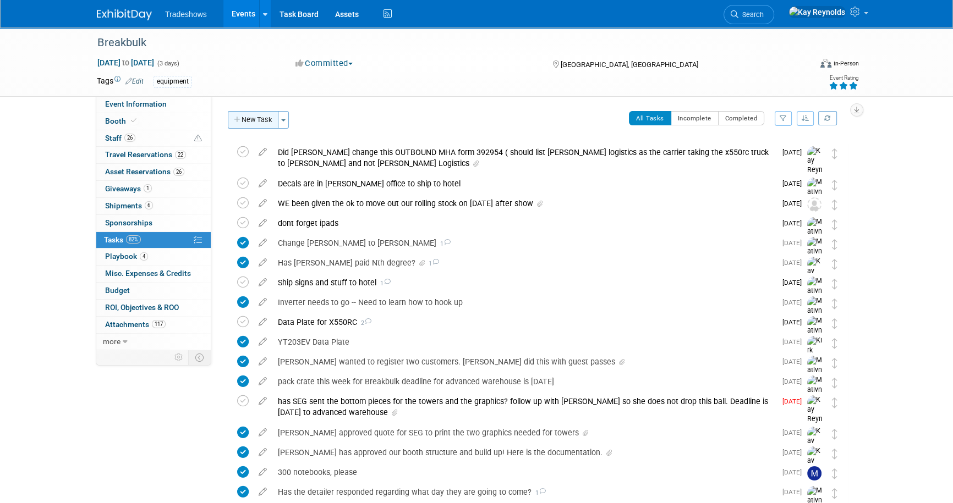
click at [261, 119] on button "New Task" at bounding box center [253, 120] width 51 height 18
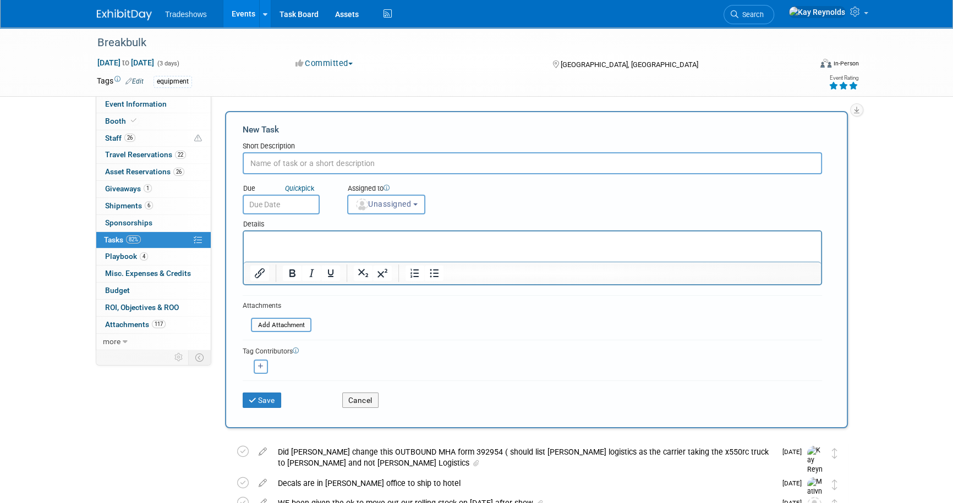
type input "T"
type input "As of 09 16 25, no change in the reservation for Pappas for Derick on the numbe…"
click at [275, 203] on input "text" at bounding box center [281, 205] width 77 height 20
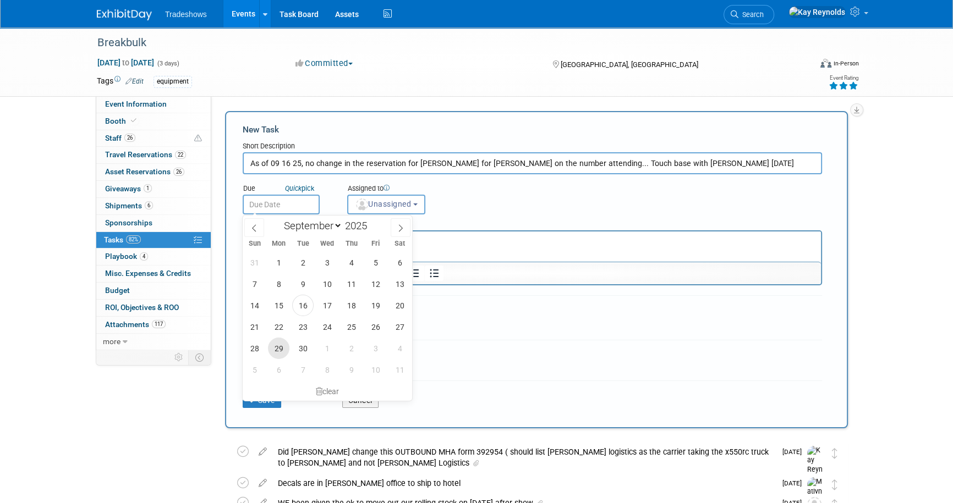
click at [280, 349] on span "29" at bounding box center [278, 348] width 21 height 21
type input "Sep 29, 2025"
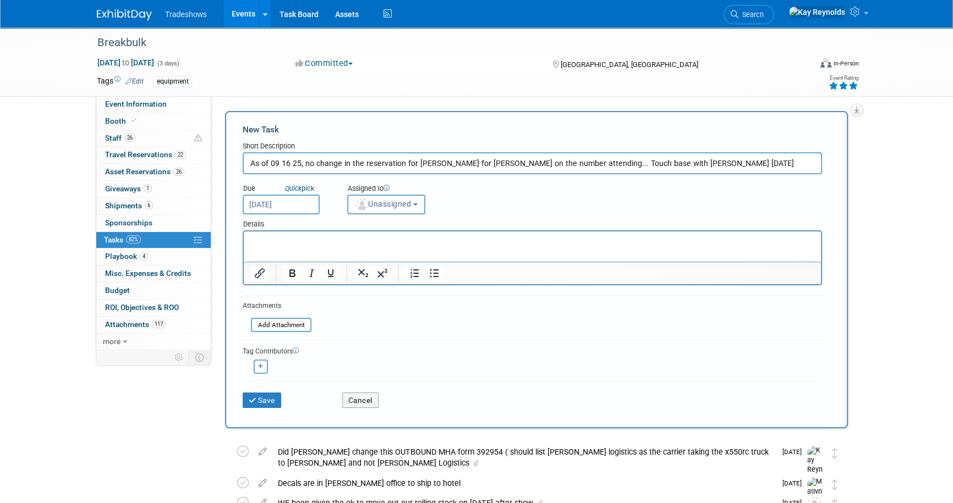
click at [380, 202] on span "Unassigned" at bounding box center [383, 204] width 56 height 9
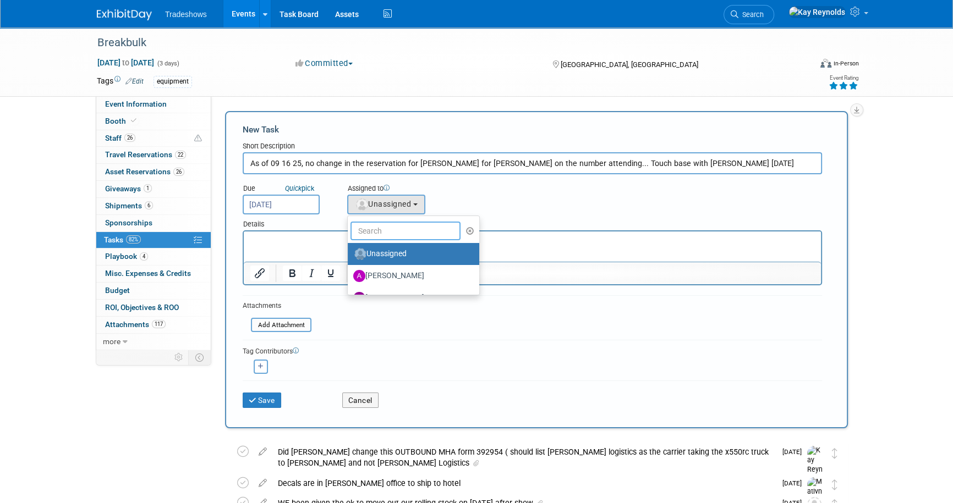
click at [379, 229] on input "text" at bounding box center [405, 231] width 110 height 19
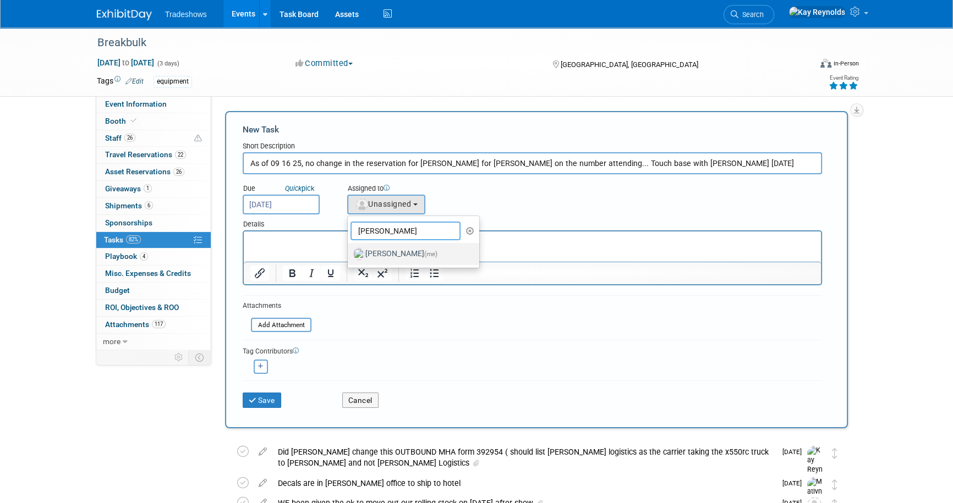
type input "[PERSON_NAME]"
click at [380, 251] on label "[PERSON_NAME] (me)" at bounding box center [410, 254] width 115 height 18
click at [349, 251] on input "[PERSON_NAME] (me)" at bounding box center [345, 252] width 7 height 7
select select "5e9256d4-eeb1-4d7e-ac69-1857632dd0f4"
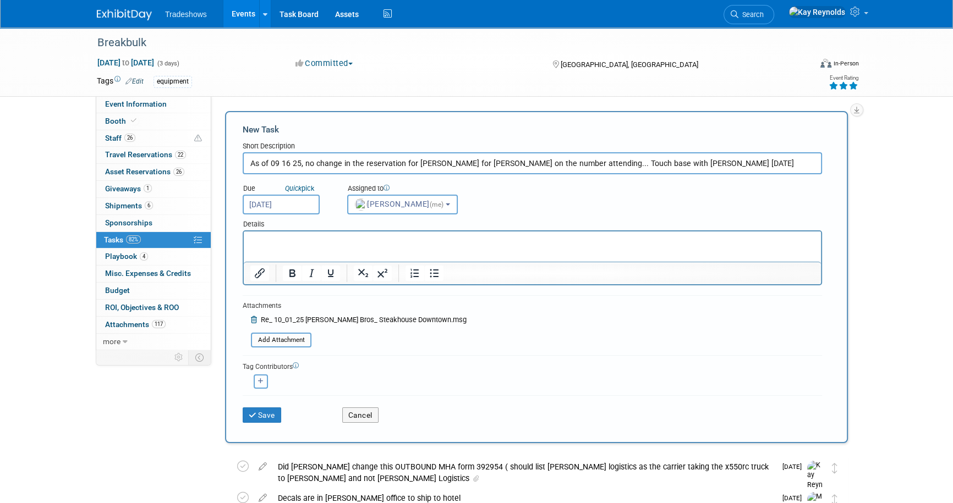
click at [261, 377] on button "button" at bounding box center [261, 382] width 14 height 14
select select
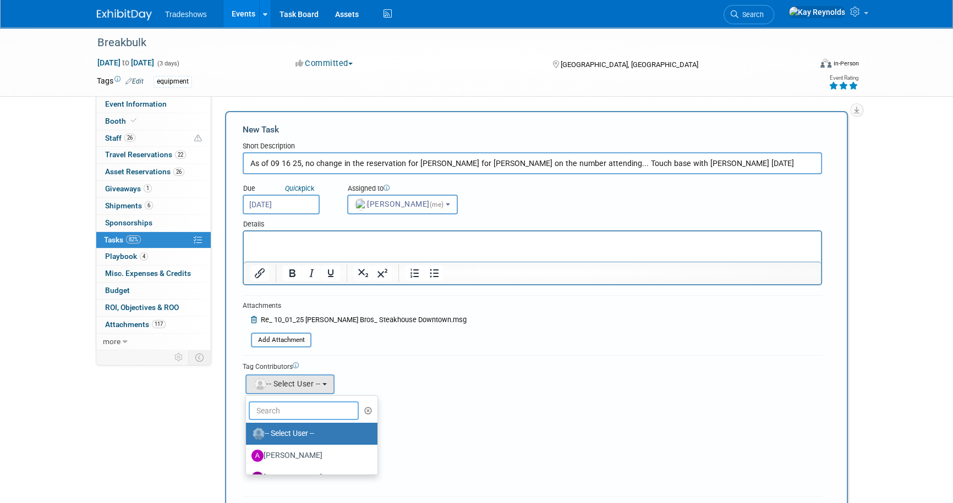
click at [283, 416] on input "text" at bounding box center [304, 411] width 110 height 19
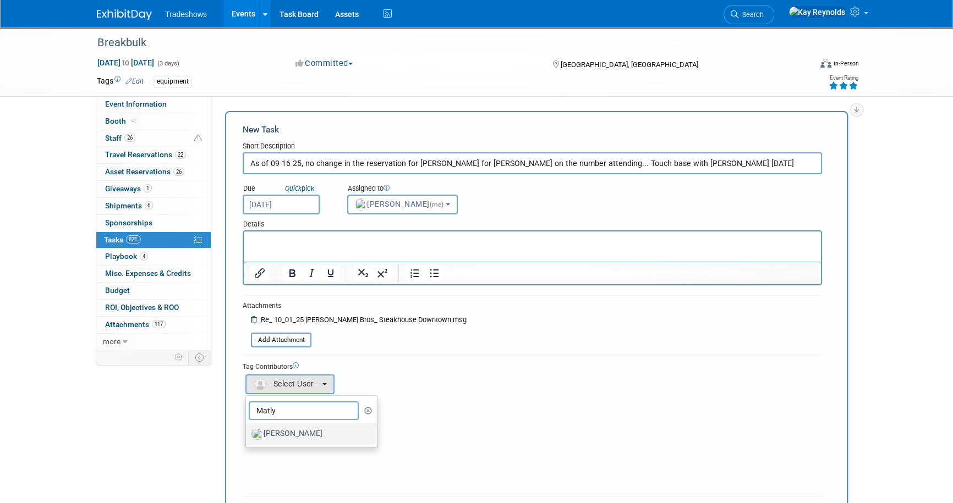
type input "Matly"
click at [311, 432] on label "[PERSON_NAME]" at bounding box center [308, 434] width 115 height 18
click at [248, 432] on input "[PERSON_NAME]" at bounding box center [243, 432] width 7 height 7
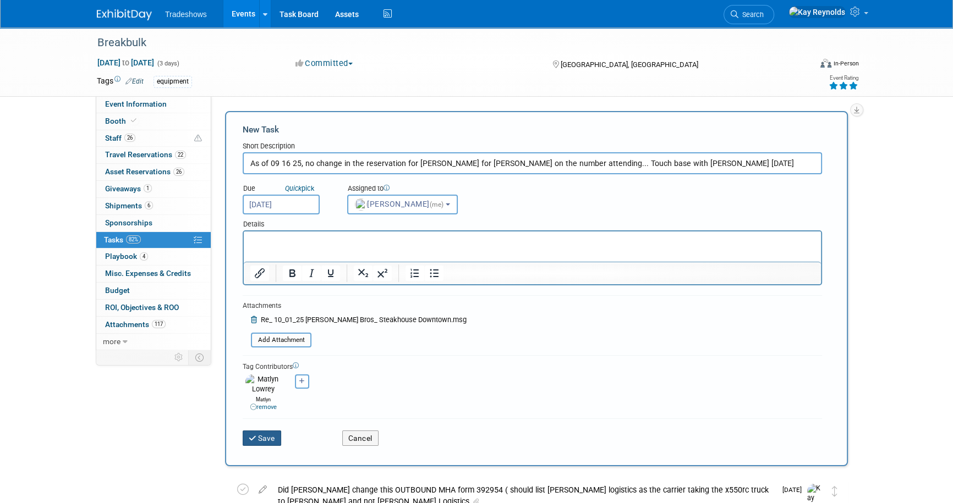
click at [264, 431] on button "Save" at bounding box center [262, 438] width 39 height 15
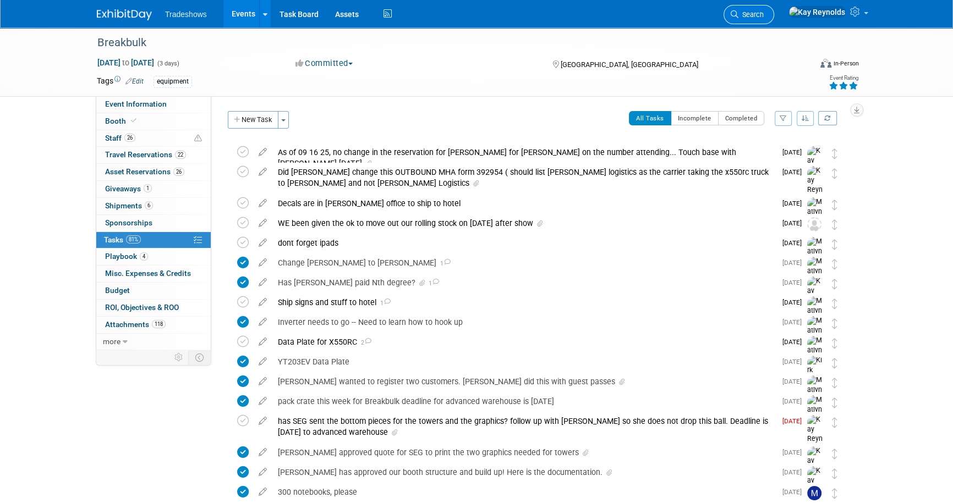
click at [764, 15] on span "Search" at bounding box center [750, 14] width 25 height 8
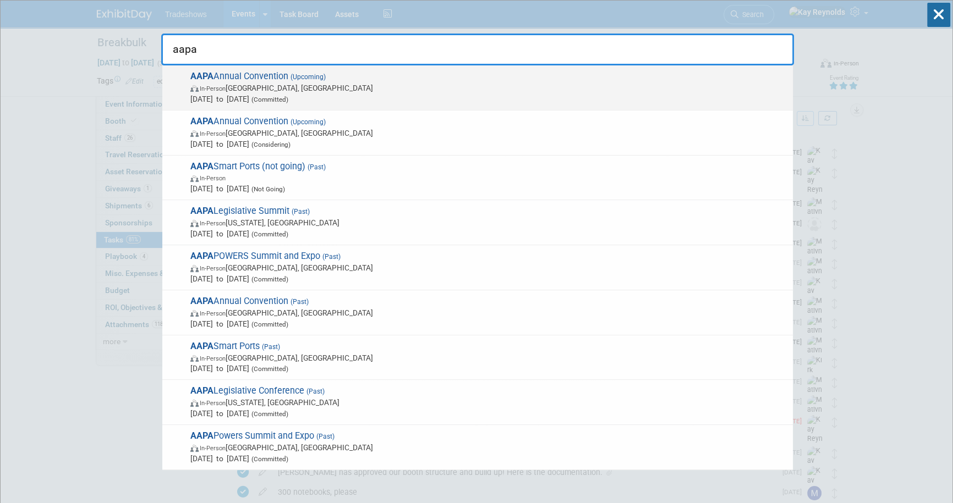
type input "aapa"
click at [209, 71] on span "AAPA Annual Convention (Upcoming) In-Person Québec City, Canada Oct 6, 2025 to …" at bounding box center [487, 88] width 600 height 34
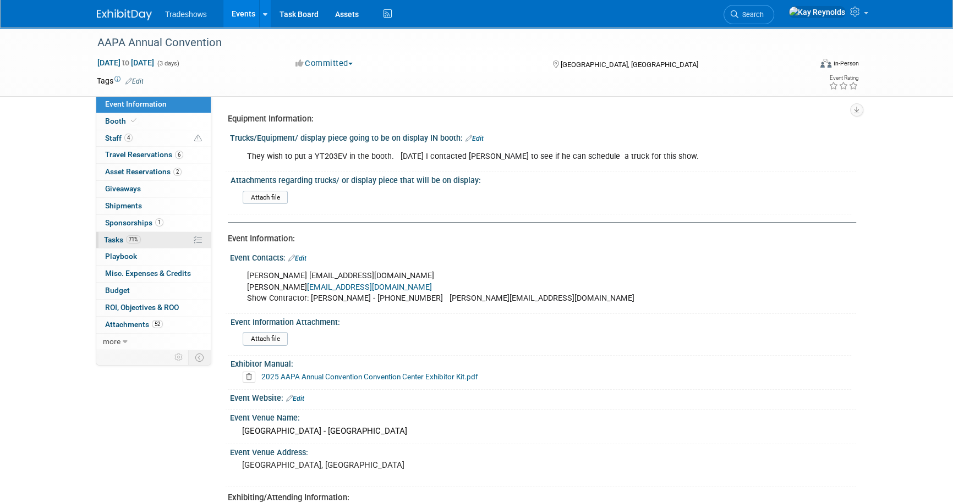
click at [143, 239] on link "71% Tasks 71%" at bounding box center [153, 240] width 114 height 17
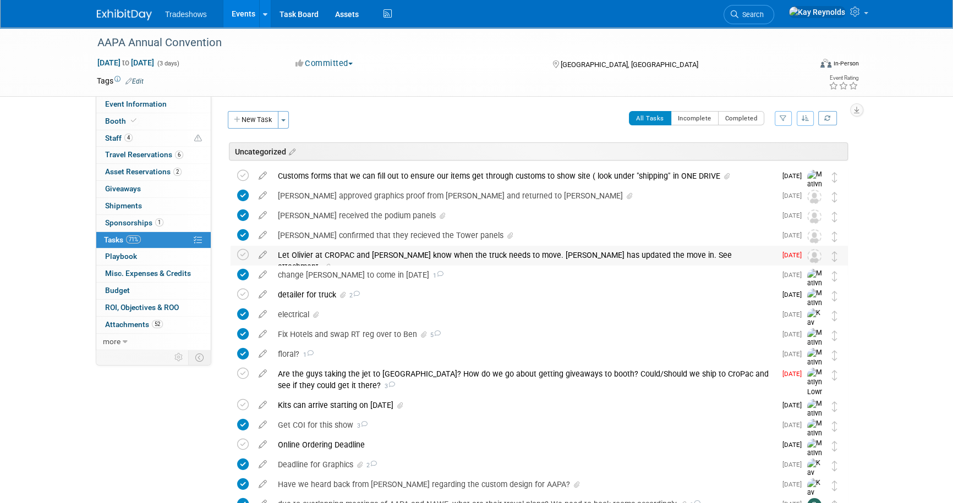
click at [295, 258] on div "Let Olivier at CROPAC and [PERSON_NAME] know when the truck needs to move. [PER…" at bounding box center [523, 261] width 503 height 30
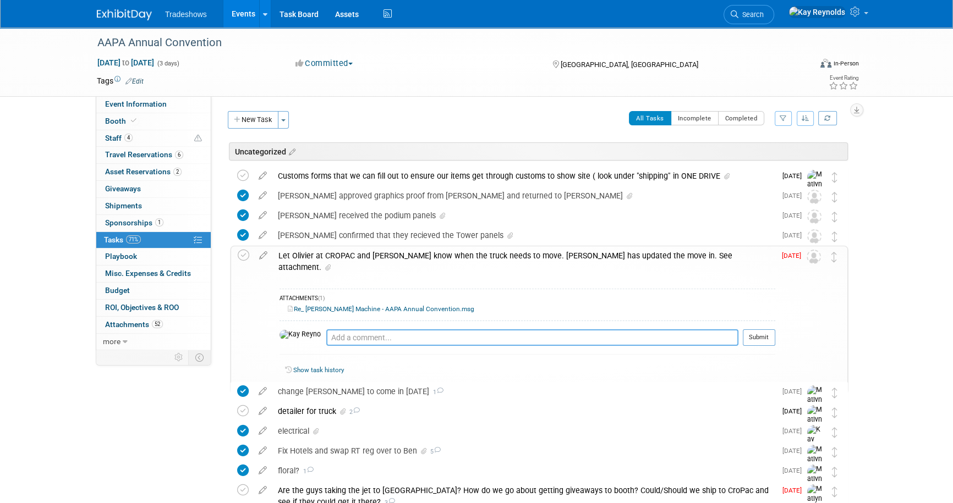
click at [326, 330] on textarea at bounding box center [532, 338] width 412 height 17
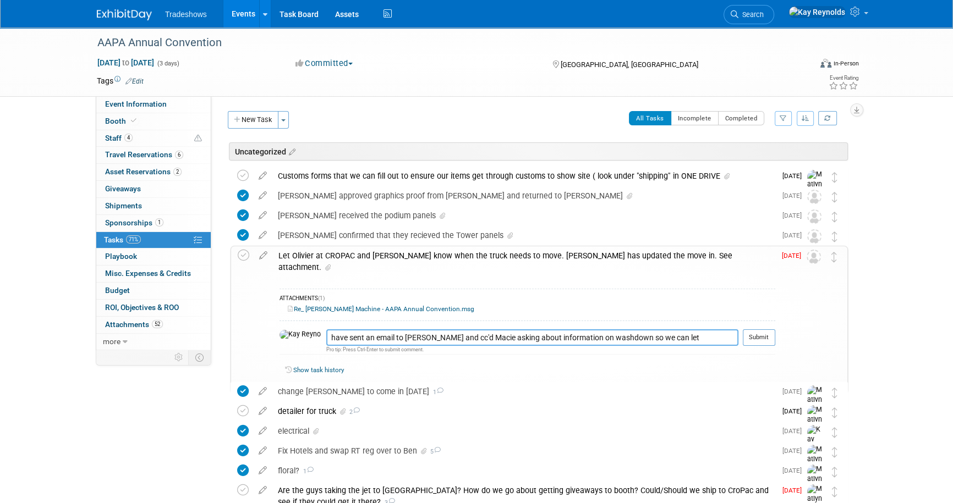
type textarea "have sent an email to [PERSON_NAME] and cc'd Macie asking about information on …"
drag, startPoint x: 568, startPoint y: 300, endPoint x: 524, endPoint y: 300, distance: 44.6
click at [568, 304] on div "Re_ [PERSON_NAME] Machine - AAPA Annual Convention.msg" at bounding box center [527, 309] width 496 height 10
click at [759, 330] on button "Submit" at bounding box center [759, 338] width 32 height 17
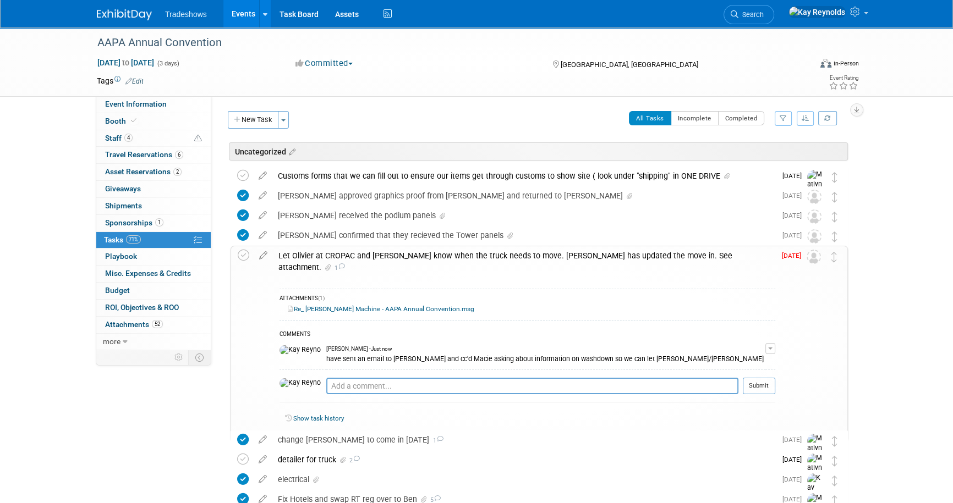
click at [789, 255] on span "[DATE]" at bounding box center [794, 256] width 25 height 8
click at [791, 257] on span "[DATE]" at bounding box center [794, 256] width 25 height 8
click at [261, 256] on icon at bounding box center [263, 253] width 19 height 14
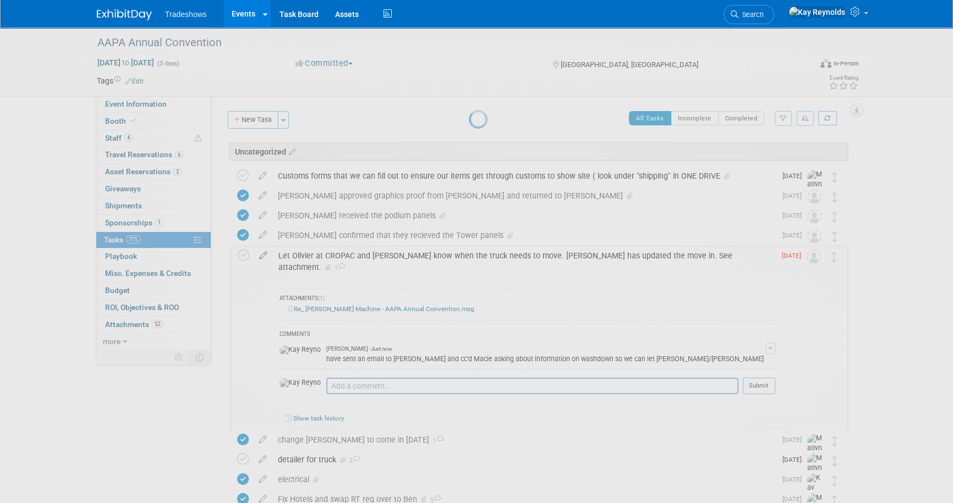
select select "8"
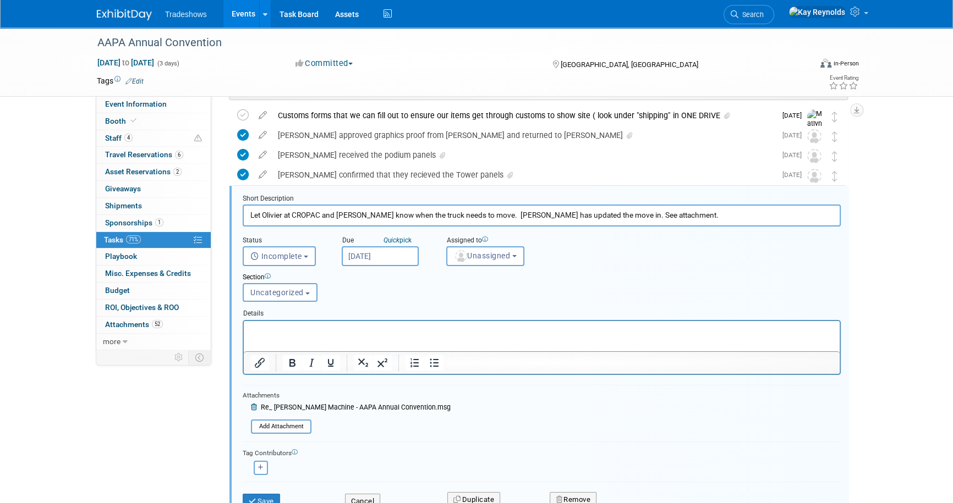
scroll to position [85, 0]
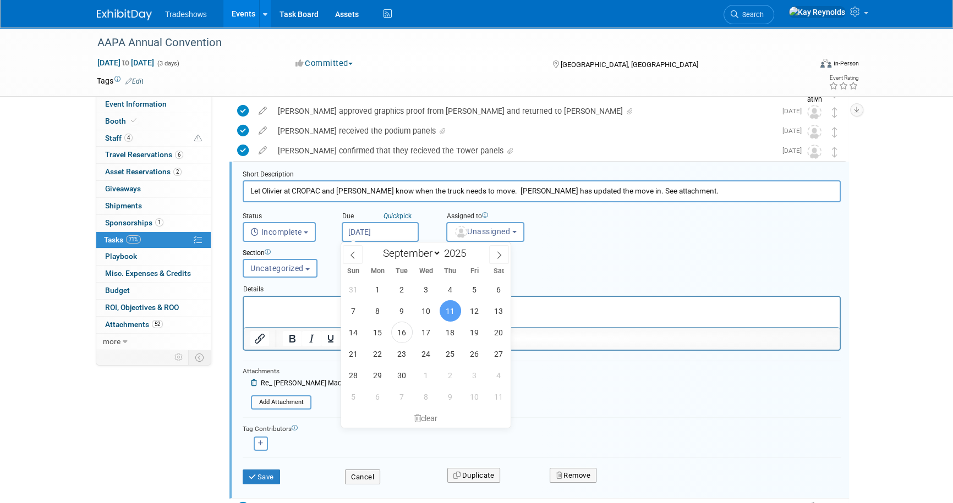
click at [377, 228] on input "[DATE]" at bounding box center [380, 232] width 77 height 20
click at [425, 330] on span "17" at bounding box center [425, 332] width 21 height 21
type input "[DATE]"
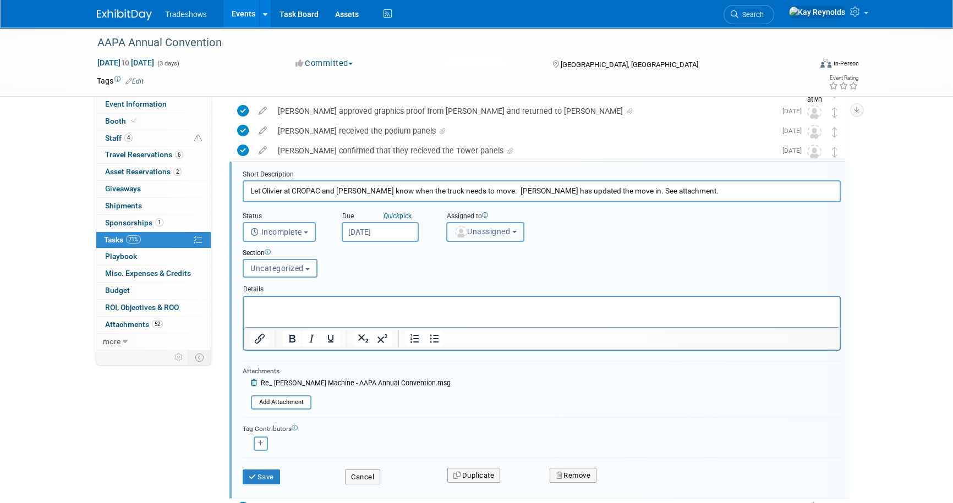
click at [478, 227] on span "Unassigned" at bounding box center [482, 231] width 56 height 9
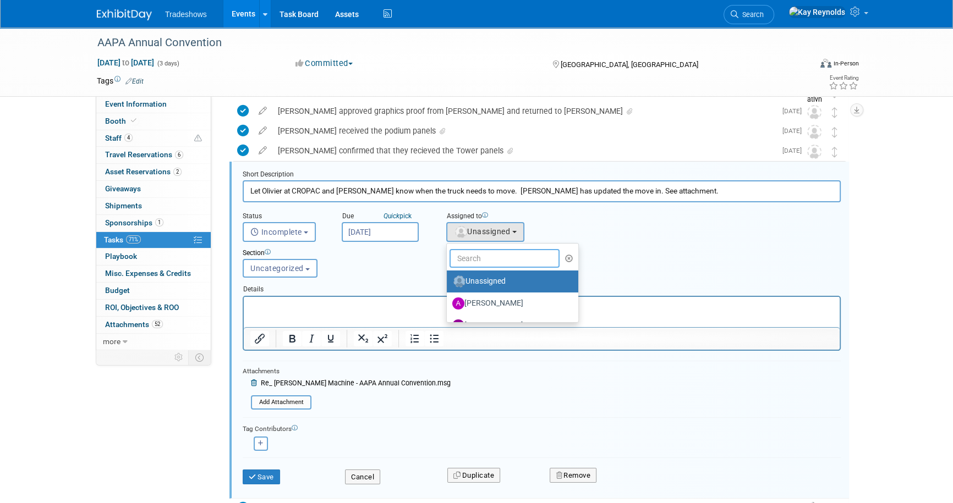
click at [474, 254] on input "text" at bounding box center [504, 258] width 110 height 19
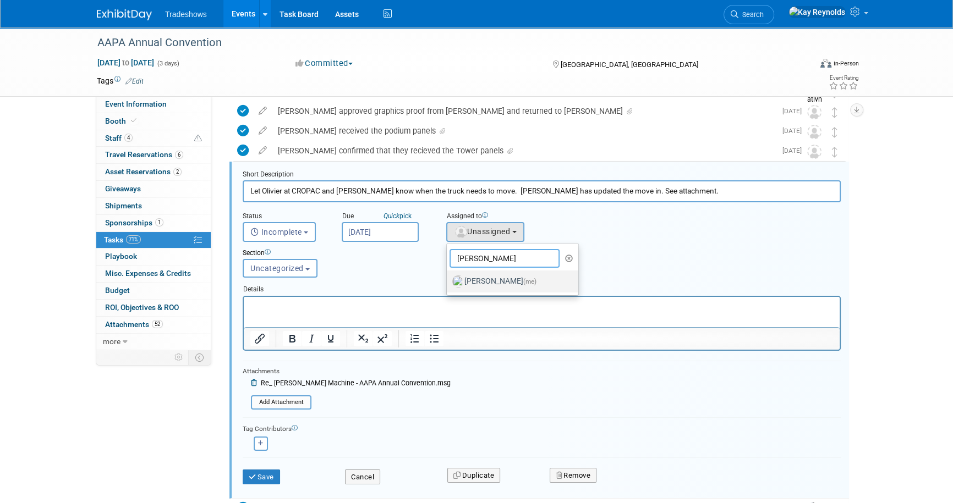
type input "[PERSON_NAME]"
click at [479, 282] on label "[PERSON_NAME] (me)" at bounding box center [509, 282] width 115 height 18
click at [448, 282] on input "[PERSON_NAME] (me)" at bounding box center [444, 280] width 7 height 7
select select "5e9256d4-eeb1-4d7e-ac69-1857632dd0f4"
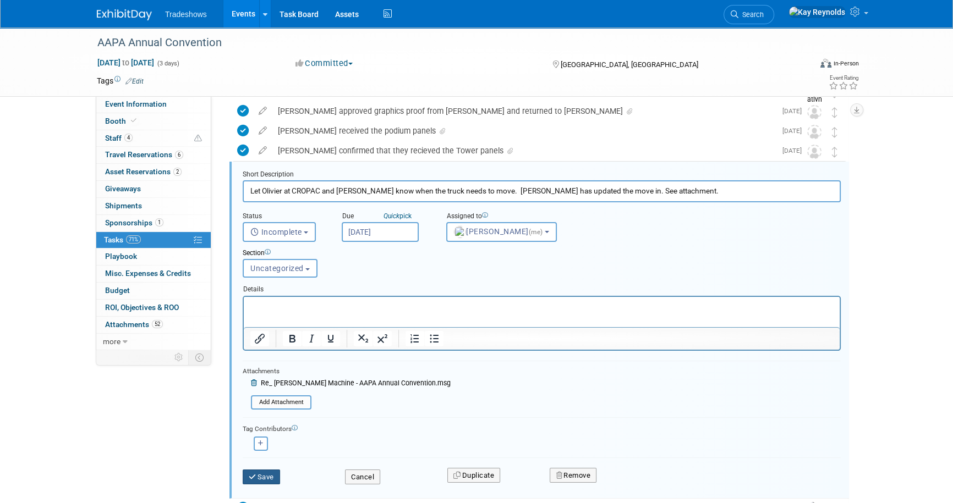
drag, startPoint x: 268, startPoint y: 471, endPoint x: 282, endPoint y: 441, distance: 33.0
click at [282, 441] on form "Short Description Let [PERSON_NAME] at CROPAC and [PERSON_NAME] know when the t…" at bounding box center [541, 333] width 614 height 326
click at [264, 442] on button "button" at bounding box center [261, 444] width 14 height 14
select select
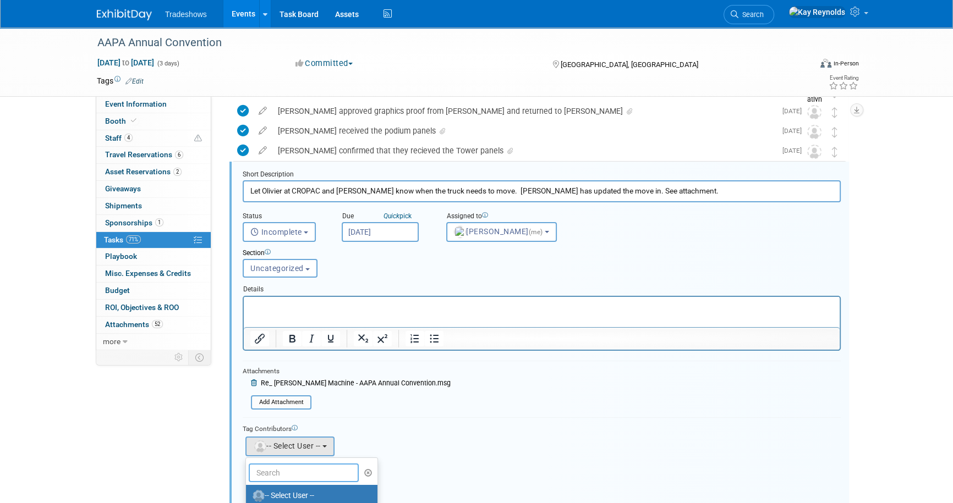
click at [280, 468] on input "text" at bounding box center [304, 473] width 110 height 19
type input "Mat"
click at [279, 491] on label "[PERSON_NAME]" at bounding box center [308, 496] width 115 height 18
click at [248, 491] on input "[PERSON_NAME]" at bounding box center [243, 494] width 7 height 7
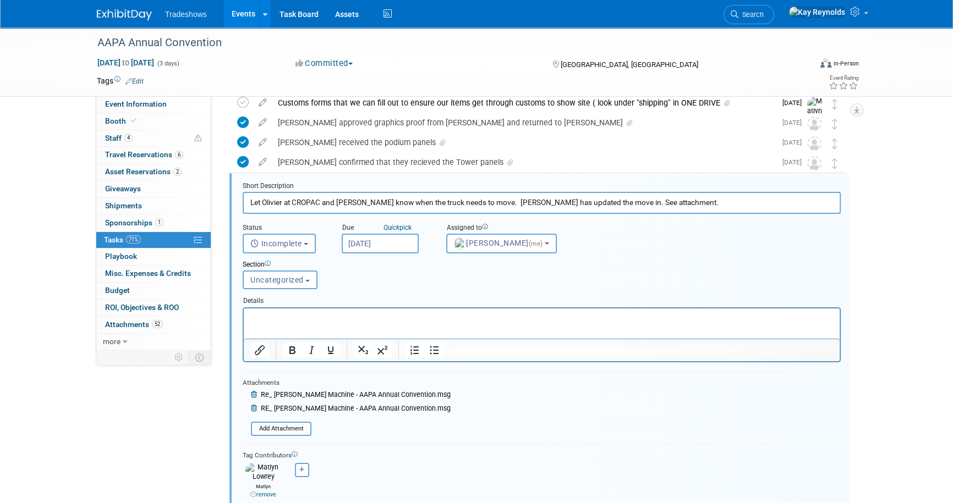
scroll to position [200, 0]
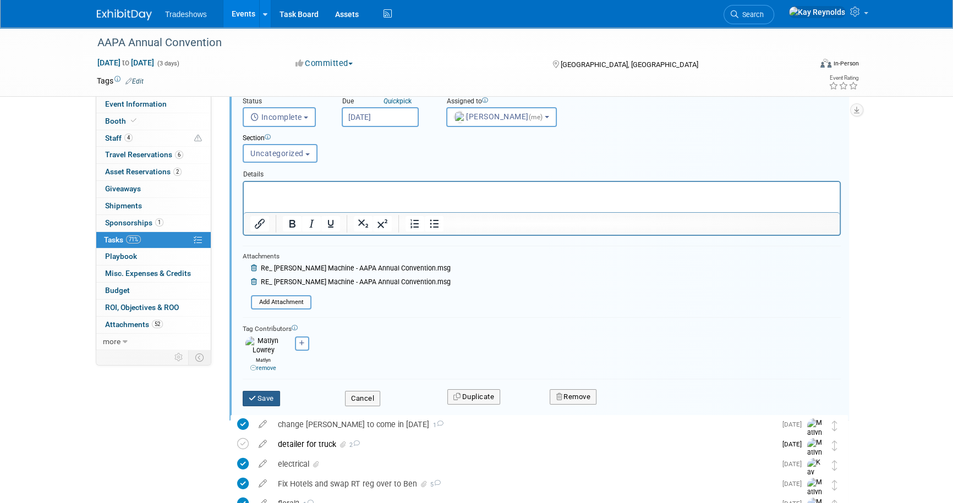
click at [254, 395] on icon "submit" at bounding box center [253, 398] width 9 height 7
